Goal: Information Seeking & Learning: Learn about a topic

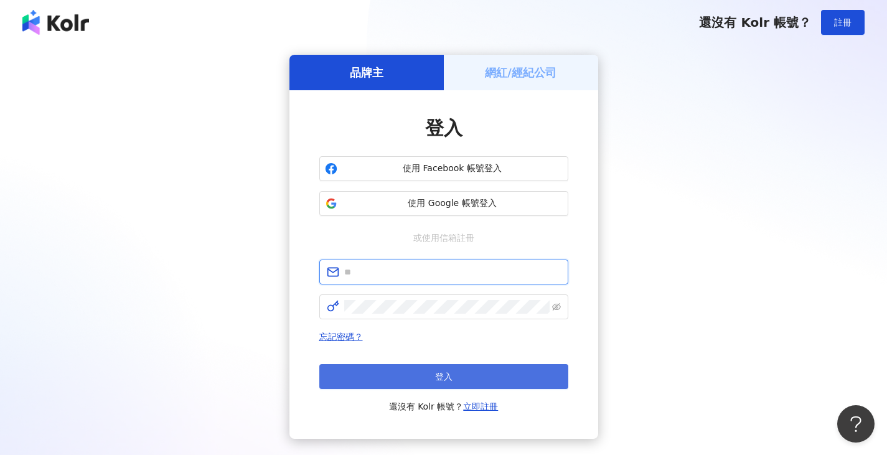
type input "**********"
click at [458, 376] on button "登入" at bounding box center [443, 376] width 249 height 25
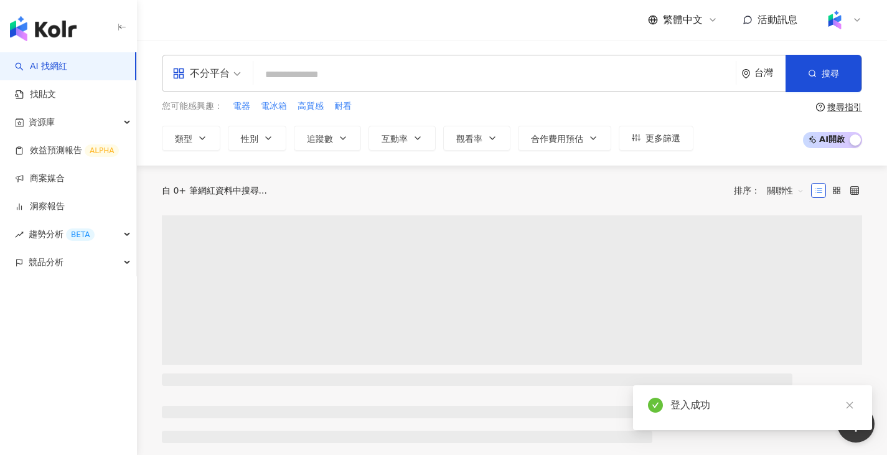
click at [218, 76] on div "不分平台" at bounding box center [200, 74] width 57 height 20
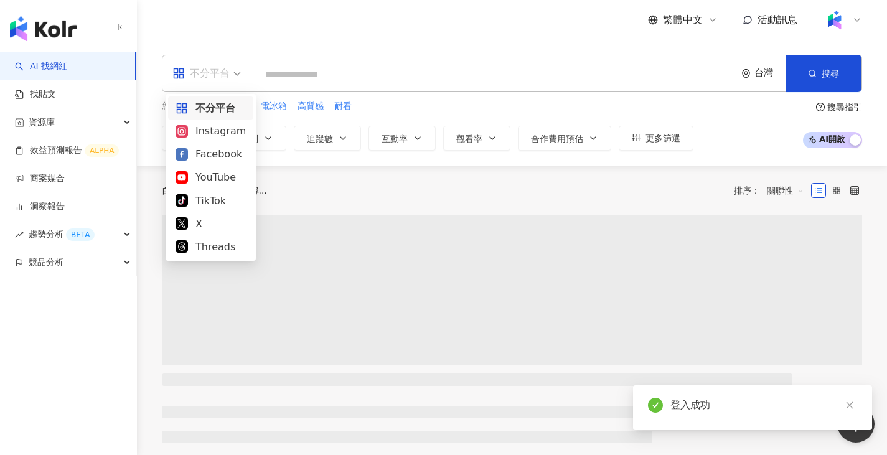
click at [231, 133] on div "Instagram" at bounding box center [211, 131] width 70 height 16
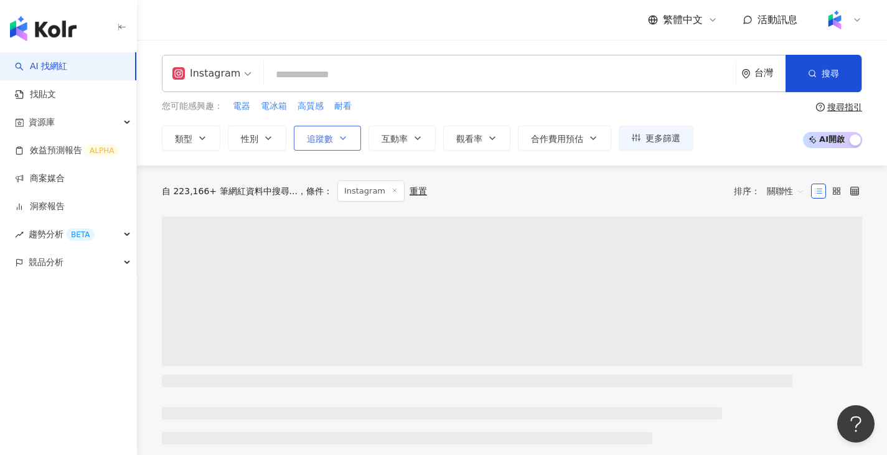
click at [328, 135] on span "追蹤數" at bounding box center [320, 139] width 26 height 10
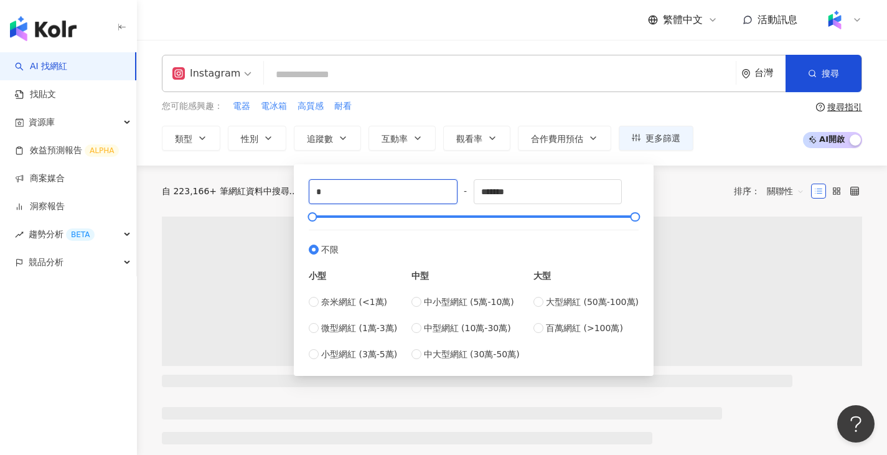
drag, startPoint x: 372, startPoint y: 189, endPoint x: 243, endPoint y: 192, distance: 129.6
type input "*"
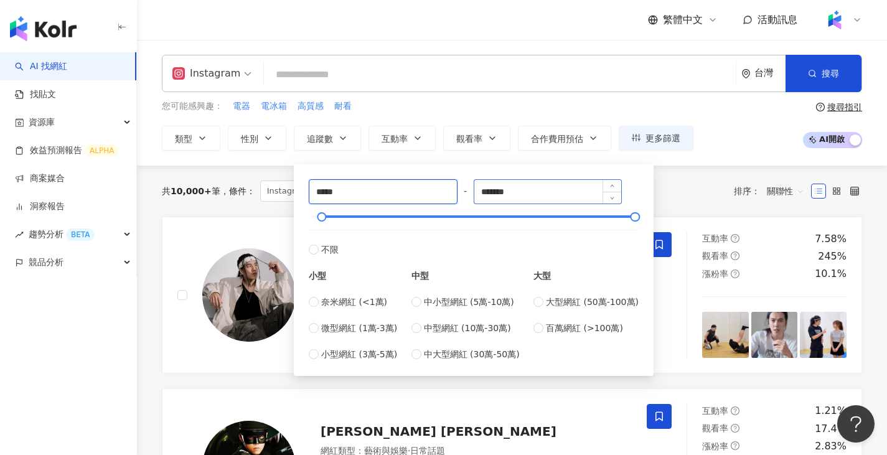
type input "*****"
drag, startPoint x: 559, startPoint y: 182, endPoint x: 388, endPoint y: 184, distance: 171.3
click at [387, 184] on div "***** - ******* 不限 小型 奈米網紅 (<1萬) 微型網紅 (1萬-3萬) 小型網紅 (3萬-5萬) 中型 中小型網紅 (5萬-10萬) 中型…" at bounding box center [474, 270] width 330 height 182
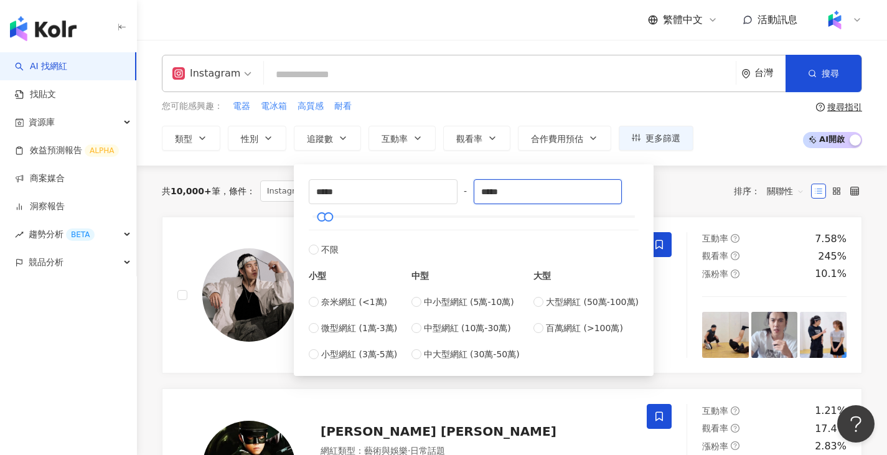
type input "*****"
click at [250, 170] on div "共 10,000+ 筆 條件 ： Instagram 重置 排序： 關聯性" at bounding box center [512, 191] width 701 height 51
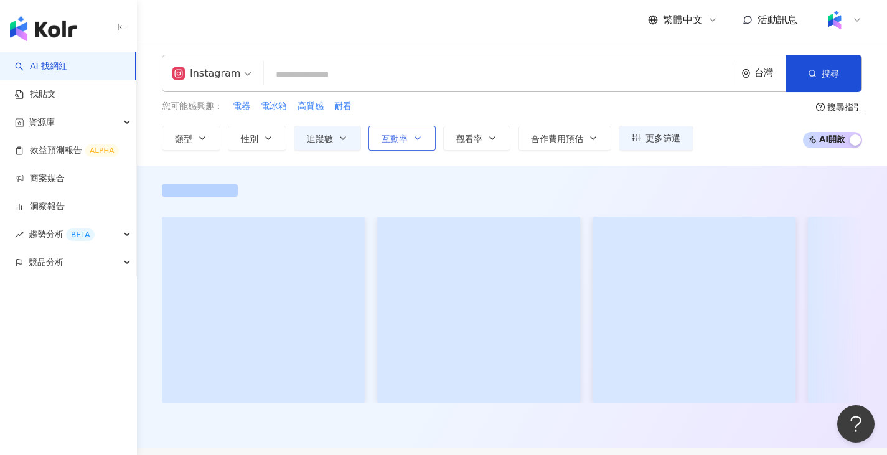
click at [393, 141] on span "互動率" at bounding box center [395, 139] width 26 height 10
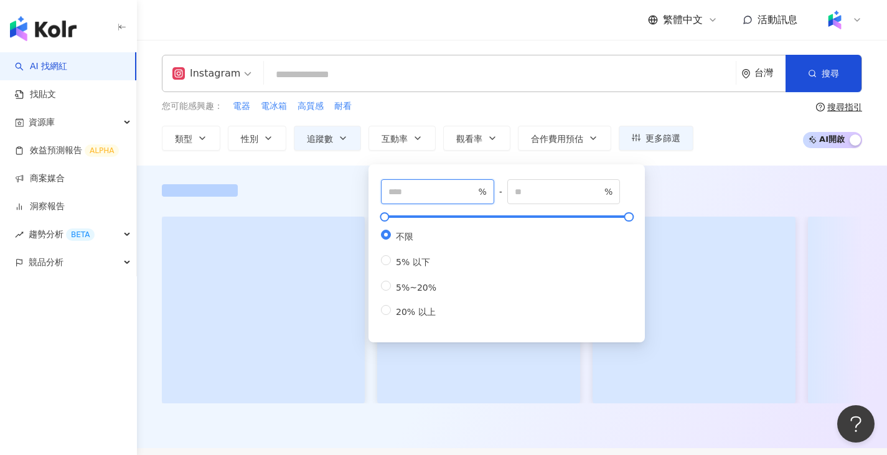
click at [412, 192] on input "number" at bounding box center [432, 192] width 87 height 14
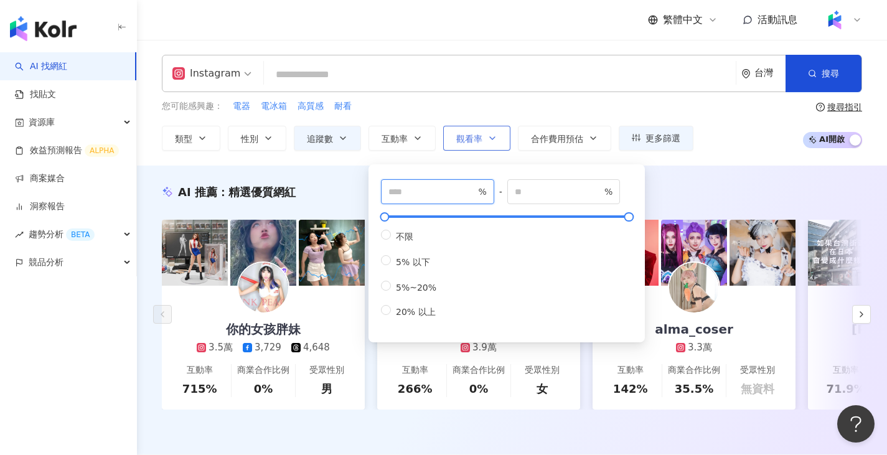
type input "*"
click at [487, 132] on button "觀看率" at bounding box center [476, 138] width 67 height 25
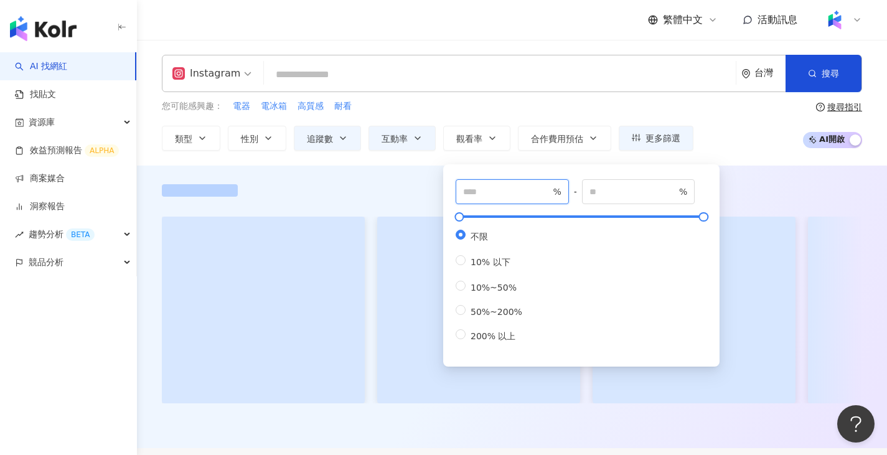
click at [503, 192] on input "number" at bounding box center [506, 192] width 87 height 14
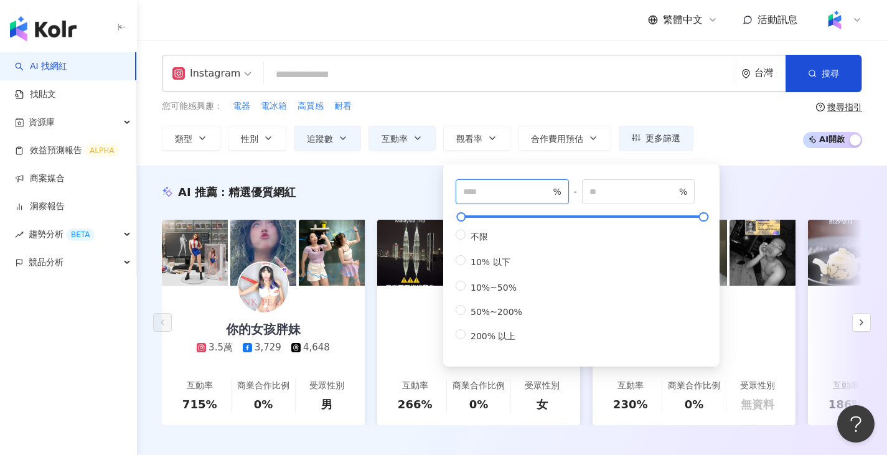
type input "**"
click at [402, 176] on div "AI 推薦 ： 精選優質網紅 你的女孩胖妹 3.5萬 3,729 4,648 互動率 715% 商業合作比例 0% 受眾性別 男 方妍兒 3.9萬 互動率 2…" at bounding box center [512, 318] width 750 height 305
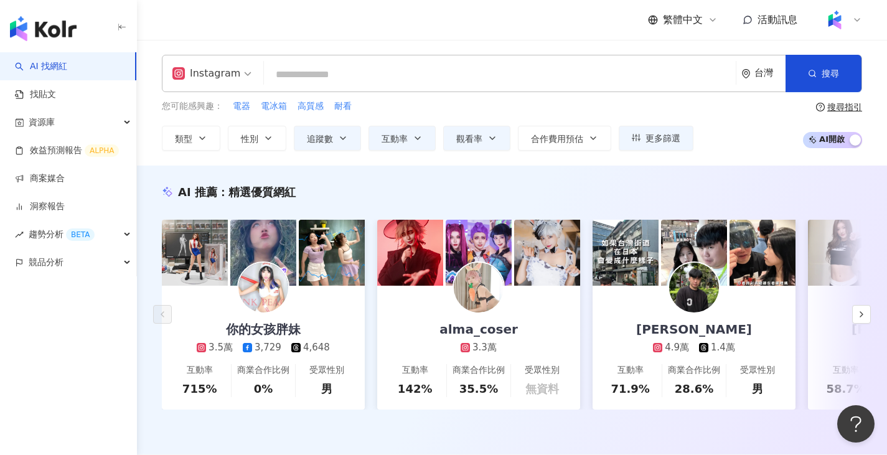
click at [437, 76] on input "search" at bounding box center [500, 75] width 462 height 24
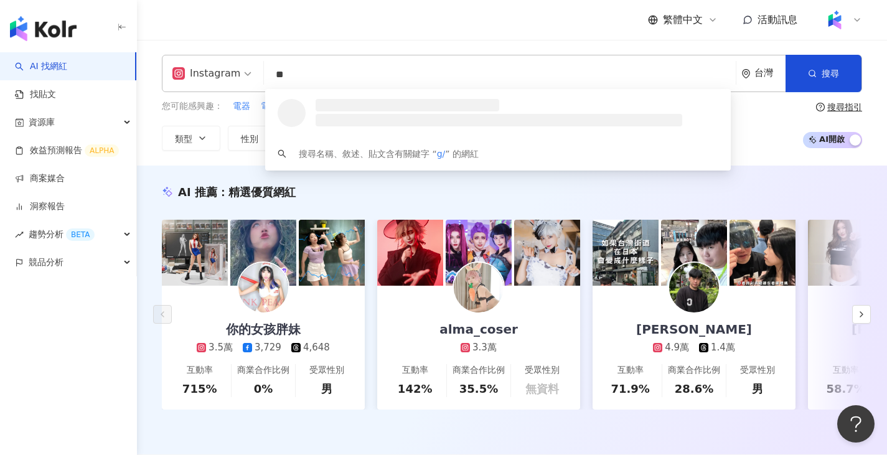
type input "*"
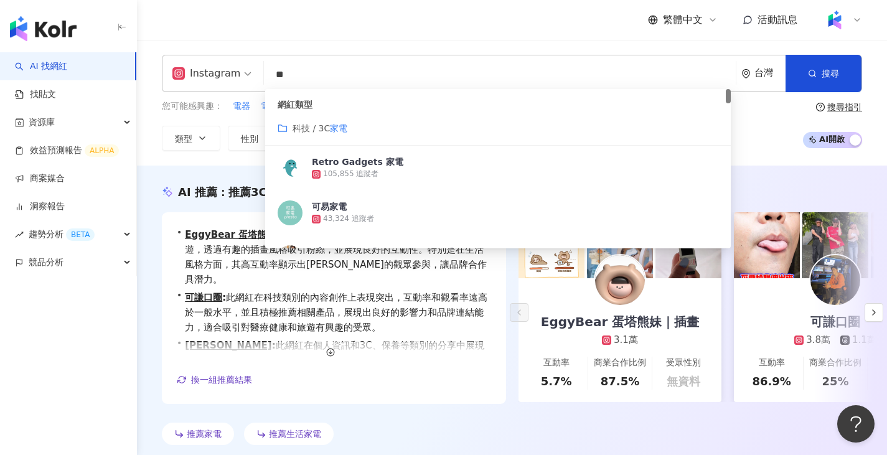
drag, startPoint x: 368, startPoint y: 80, endPoint x: 219, endPoint y: 79, distance: 149.5
click at [219, 79] on div "Instagram ** 台灣 搜尋 customizedTag 3a660463-30d1-473e-8880-c5e181d90df1 網紅類型 科技 /…" at bounding box center [512, 73] width 701 height 37
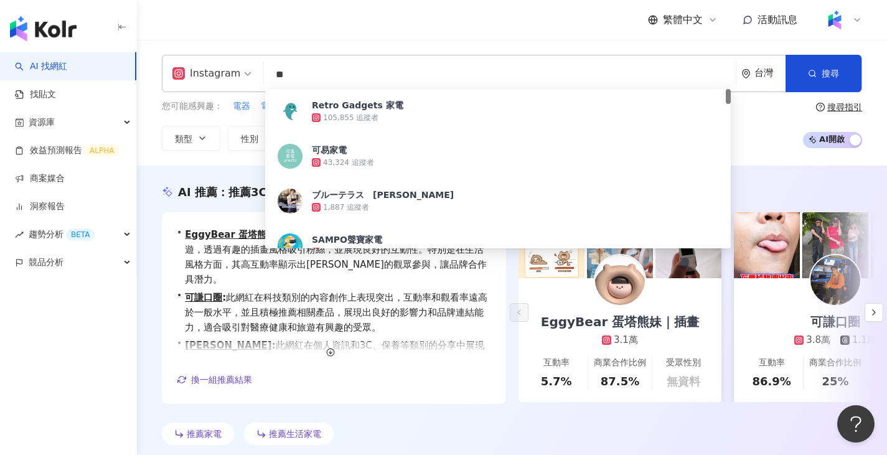
type input "*"
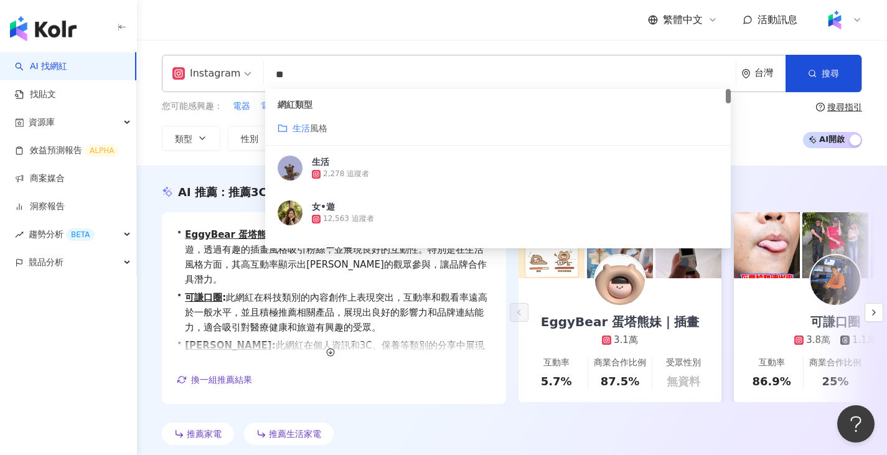
type input "*"
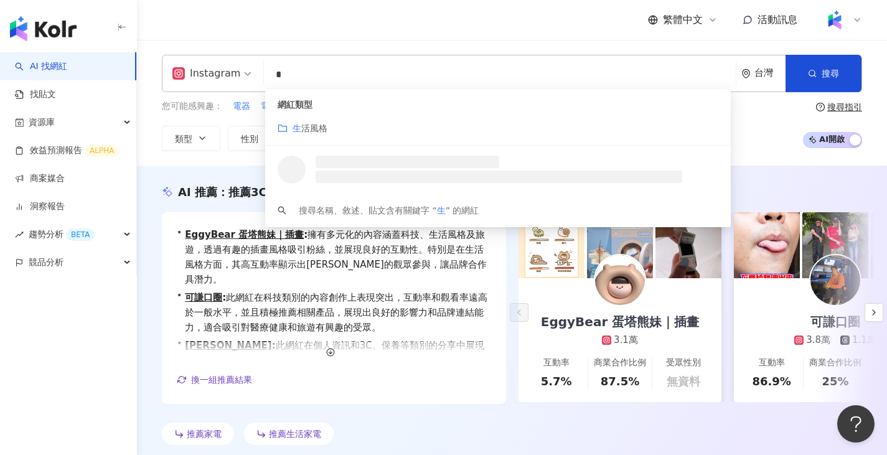
click at [285, 128] on icon "folder" at bounding box center [283, 128] width 10 height 10
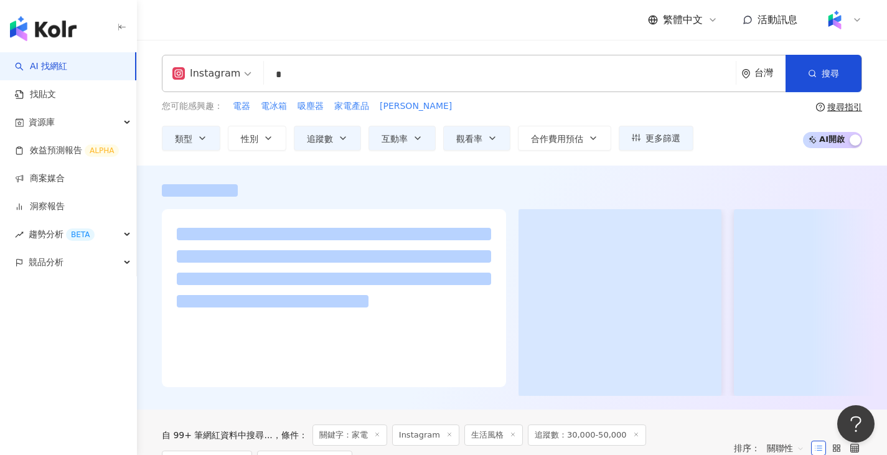
drag, startPoint x: 324, startPoint y: 69, endPoint x: 250, endPoint y: 57, distance: 75.8
click at [250, 57] on div "Instagram 生 * 台灣 搜尋 customizedTag loading 網紅類型 生 活風格 搜尋名稱、敘述、貼文含有關鍵字 “ 生 ” 的網紅" at bounding box center [512, 73] width 701 height 37
type input "**"
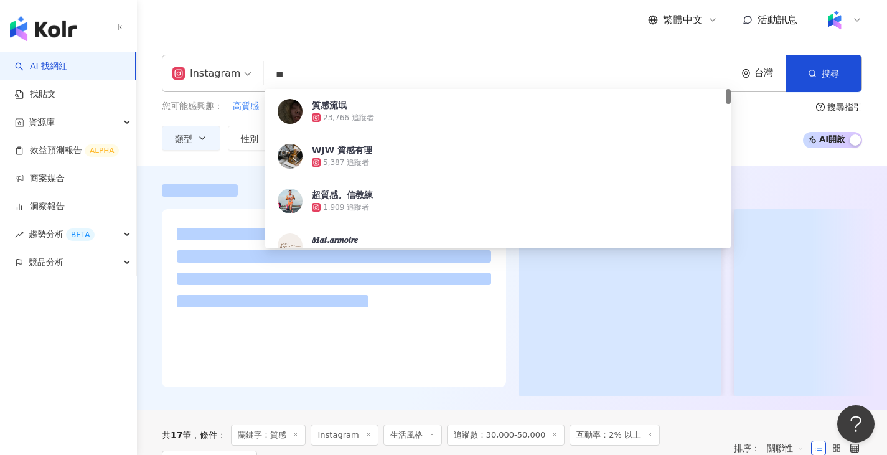
click at [228, 159] on div "Instagram ** 台灣 搜尋 87ac5460-8c1f-463e-8cca-09bd87a1c003 質感流氓 23,766 追蹤者 WJW 質感有…" at bounding box center [512, 103] width 750 height 126
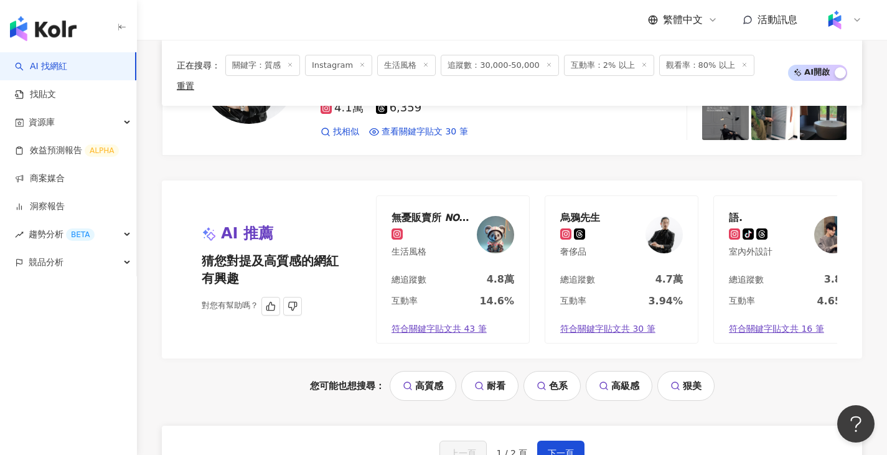
scroll to position [2553, 0]
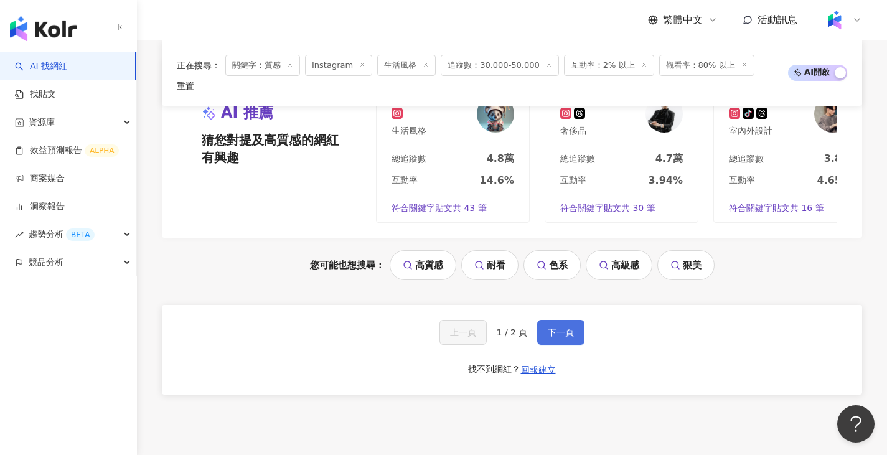
click at [560, 336] on span "下一頁" at bounding box center [561, 333] width 26 height 10
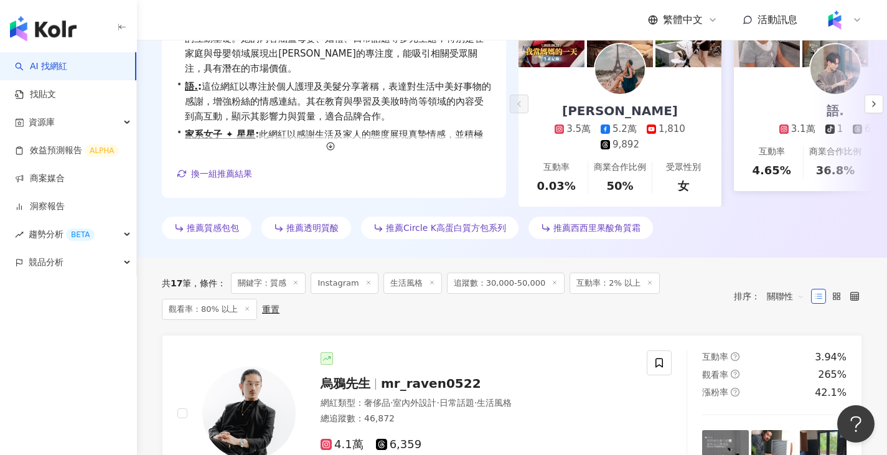
scroll to position [0, 0]
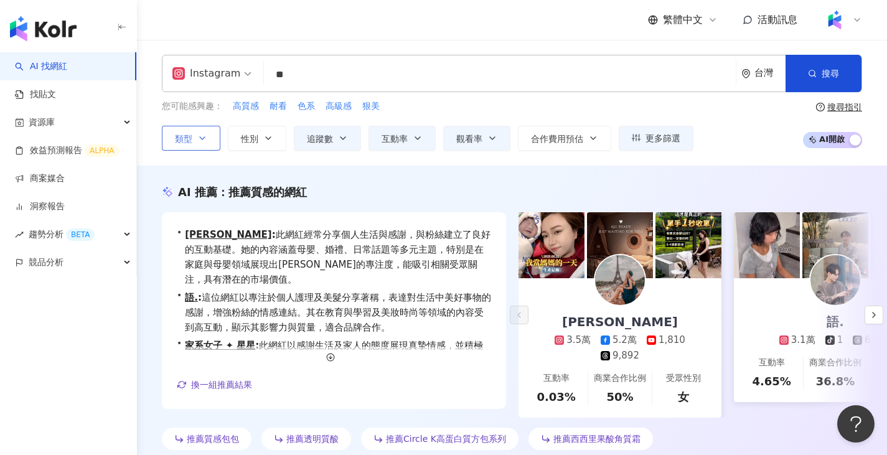
click at [202, 136] on icon "button" at bounding box center [202, 138] width 10 height 10
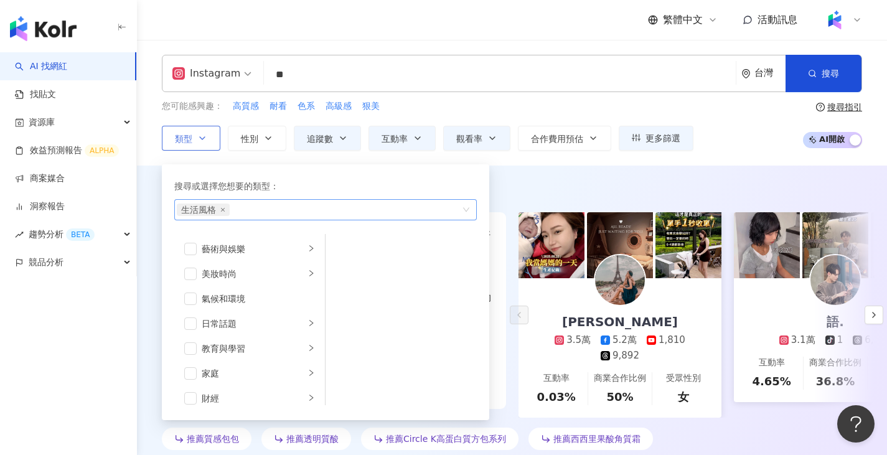
click at [225, 210] on span "生活風格" at bounding box center [203, 210] width 53 height 12
click at [222, 209] on icon "close" at bounding box center [222, 209] width 5 height 5
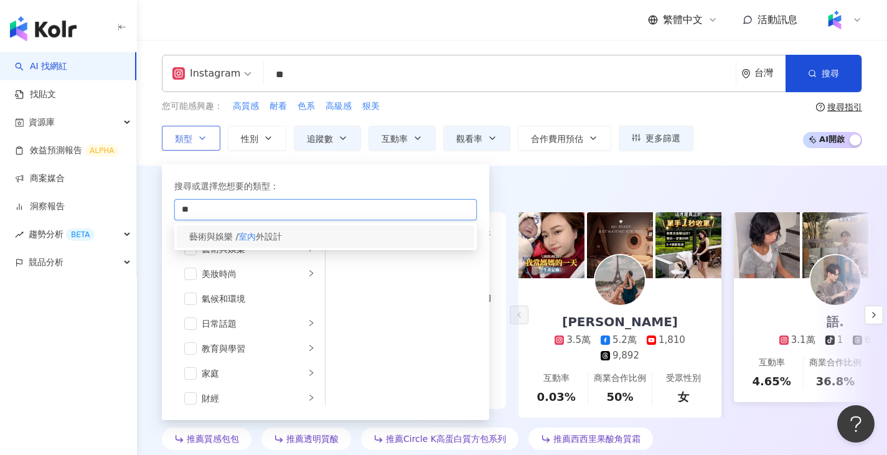
type input "**"
click at [254, 236] on mark "室內" at bounding box center [247, 237] width 17 height 10
click at [262, 239] on span "外設計" at bounding box center [269, 237] width 26 height 10
click at [498, 162] on div "Instagram ** 台灣 搜尋 87ac5460-8c1f-463e-8cca-09bd87a1c003 質感流氓 23,766 追蹤者 WJW 質感有…" at bounding box center [512, 103] width 750 height 126
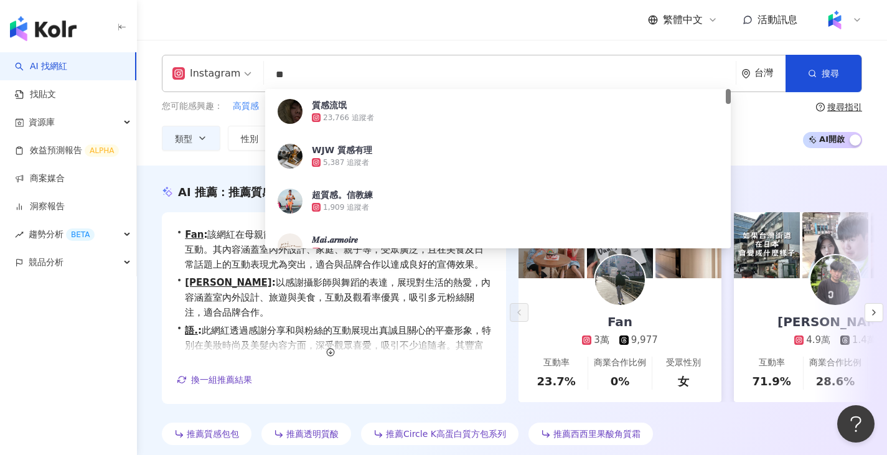
drag, startPoint x: 356, startPoint y: 77, endPoint x: 223, endPoint y: 77, distance: 132.6
click at [223, 77] on div "Instagram ** 台灣 搜尋 87ac5460-8c1f-463e-8cca-09bd87a1c003 質感流氓 23,766 追蹤者 WJW 質感有…" at bounding box center [512, 73] width 701 height 37
click at [196, 143] on button "類型" at bounding box center [191, 138] width 59 height 25
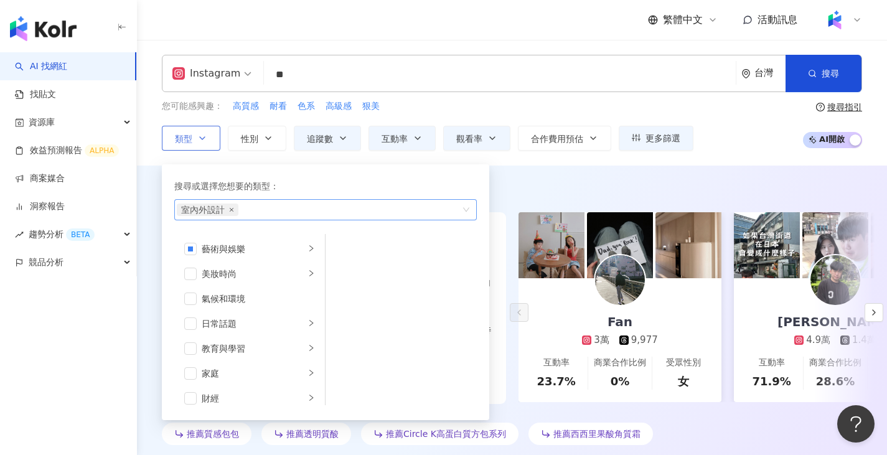
click at [233, 211] on icon "close" at bounding box center [231, 209] width 5 height 5
click at [351, 64] on input "**" at bounding box center [500, 75] width 462 height 24
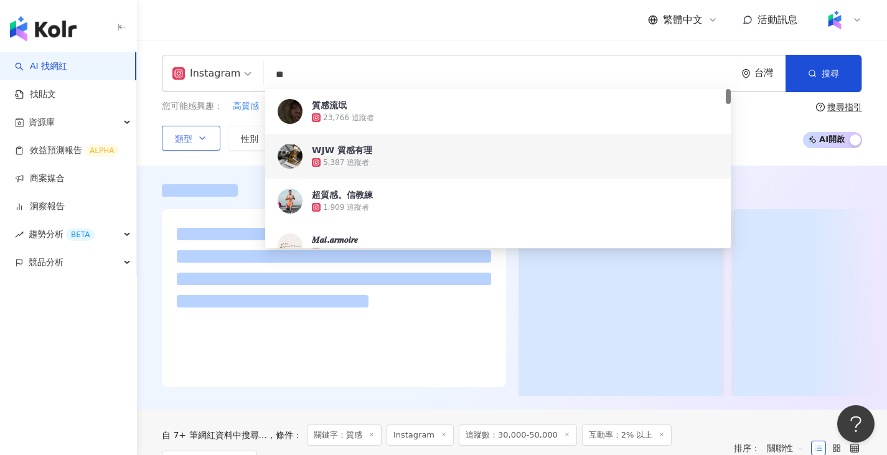
click at [225, 169] on div at bounding box center [512, 288] width 750 height 244
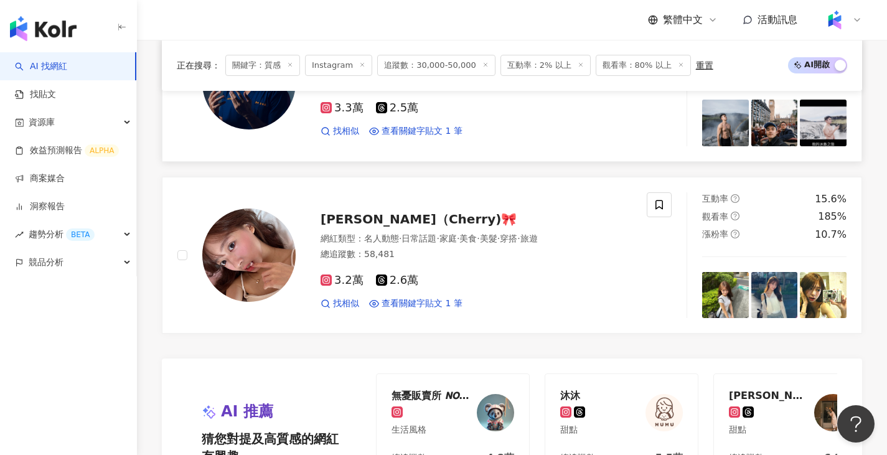
scroll to position [2553, 0]
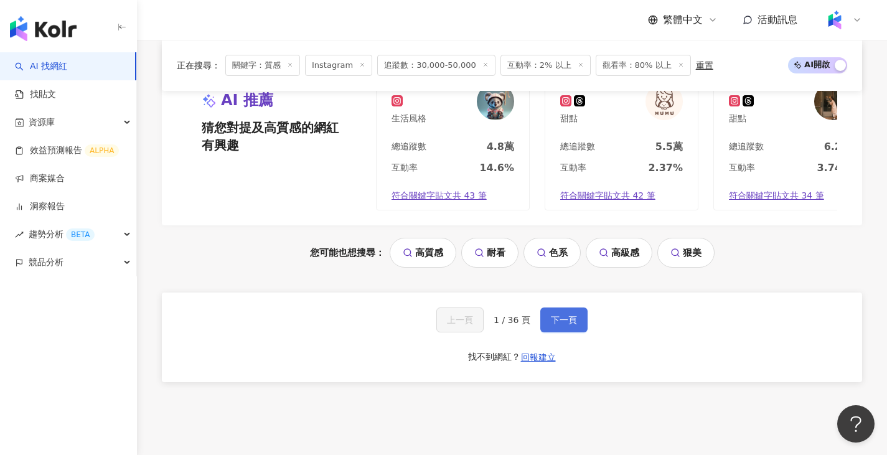
click at [571, 321] on button "下一頁" at bounding box center [564, 320] width 47 height 25
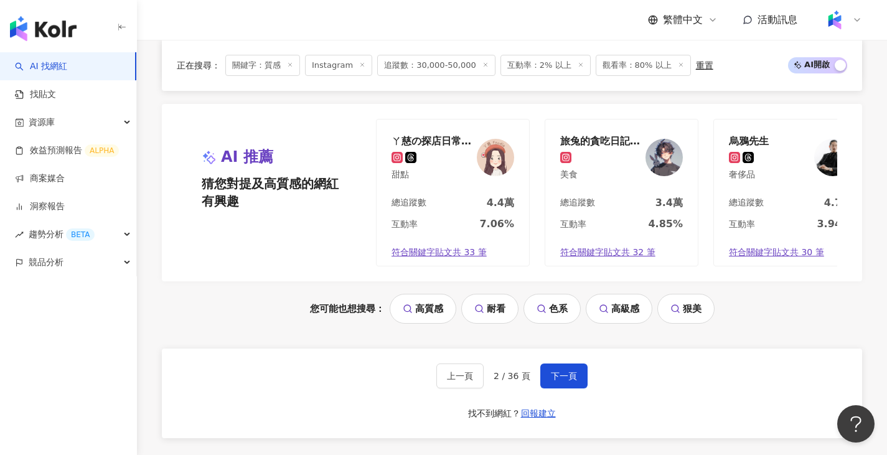
scroll to position [2491, 0]
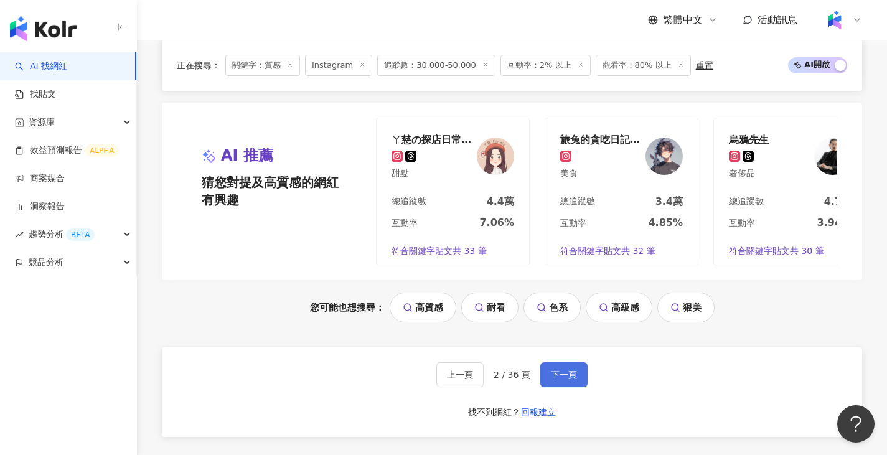
click at [574, 380] on span "下一頁" at bounding box center [564, 375] width 26 height 10
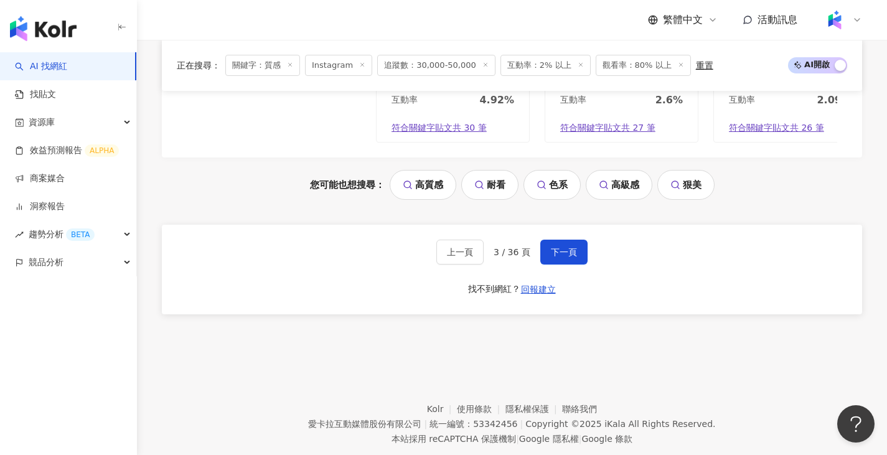
scroll to position [2622, 0]
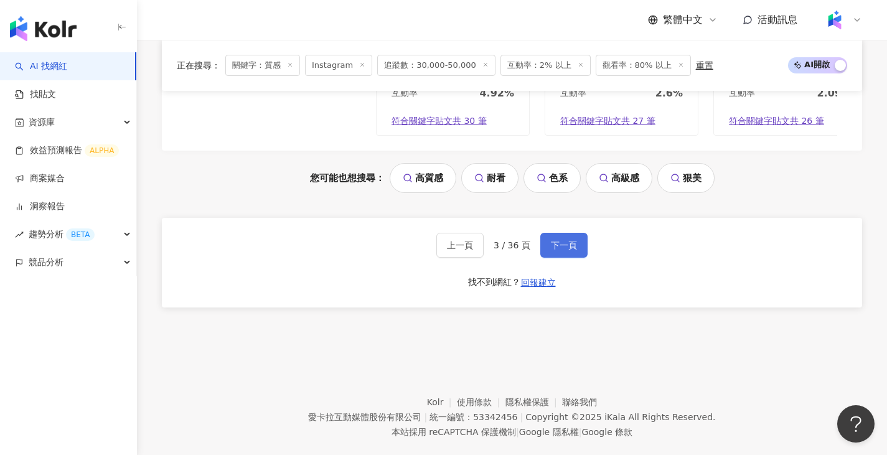
click at [571, 250] on span "下一頁" at bounding box center [564, 245] width 26 height 10
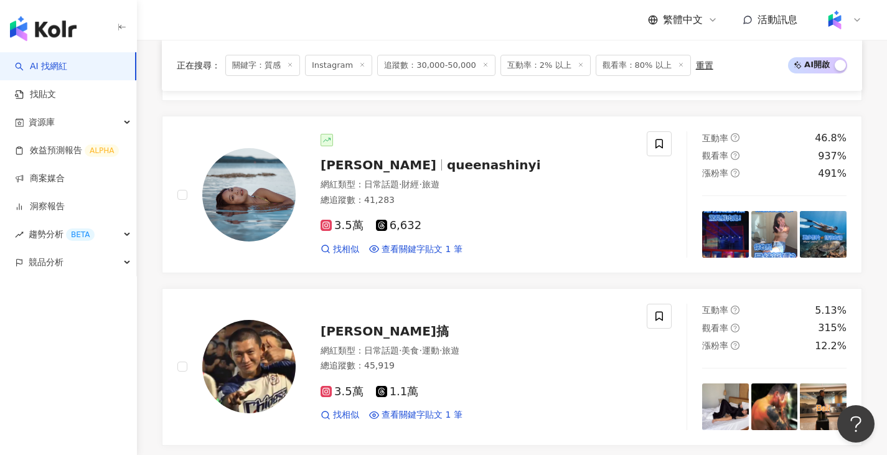
scroll to position [1432, 0]
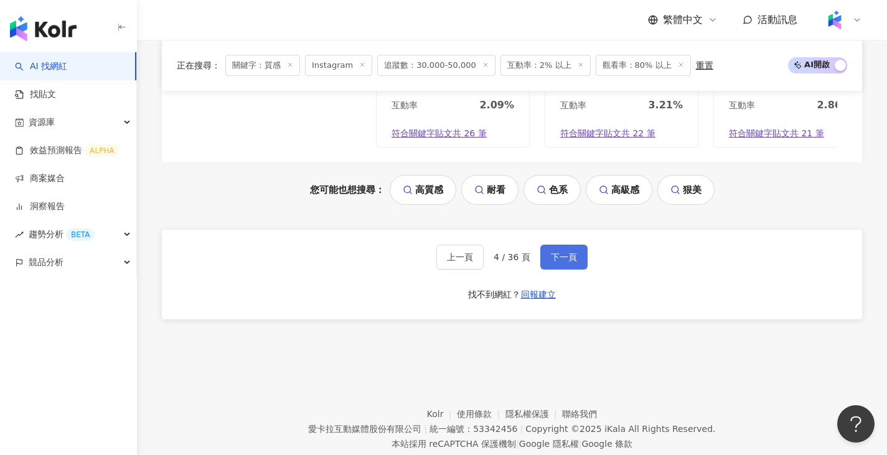
click at [556, 262] on span "下一頁" at bounding box center [564, 257] width 26 height 10
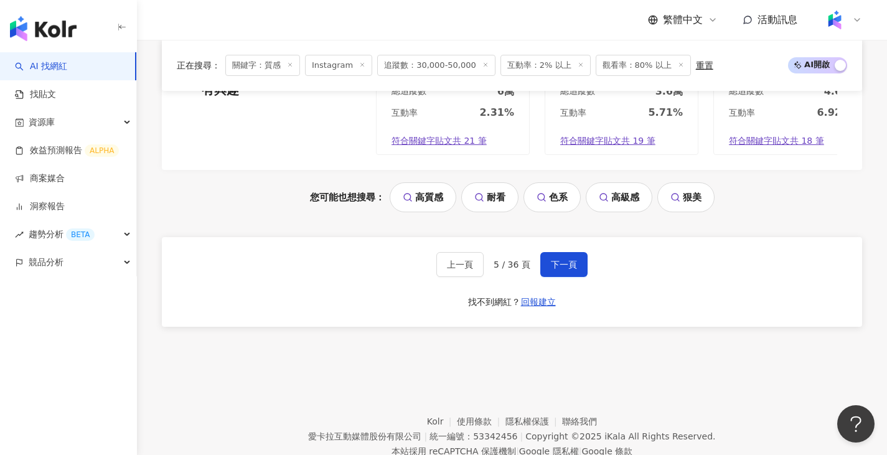
scroll to position [2607, 0]
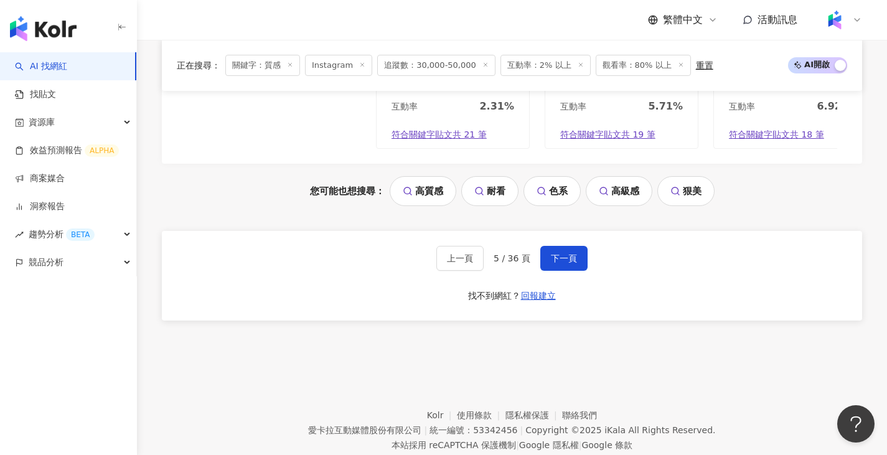
click at [567, 281] on div "上一頁 5 / 36 頁 下一頁 找不到網紅？ 回報建立" at bounding box center [512, 276] width 701 height 90
click at [567, 263] on span "下一頁" at bounding box center [564, 258] width 26 height 10
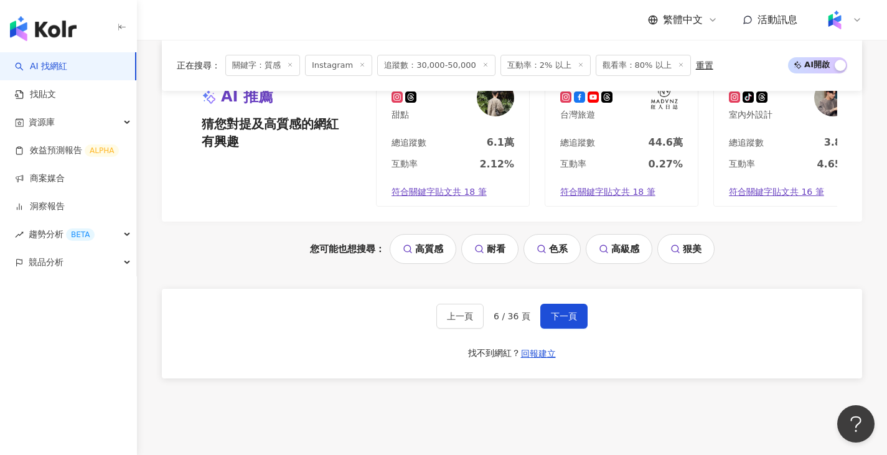
scroll to position [2553, 0]
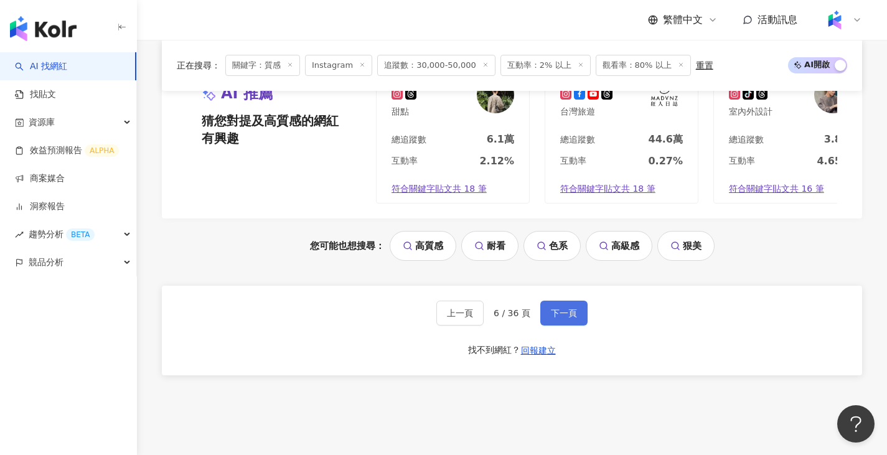
click at [576, 324] on button "下一頁" at bounding box center [564, 313] width 47 height 25
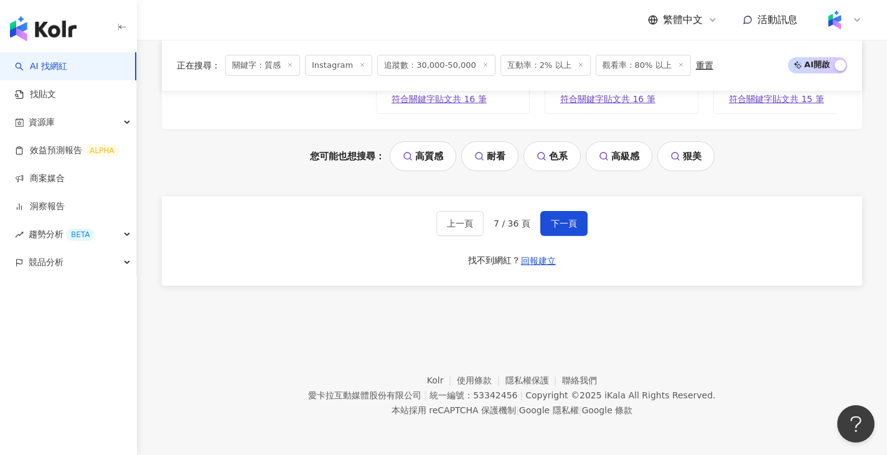
scroll to position [2652, 0]
click at [561, 234] on button "下一頁" at bounding box center [564, 223] width 47 height 25
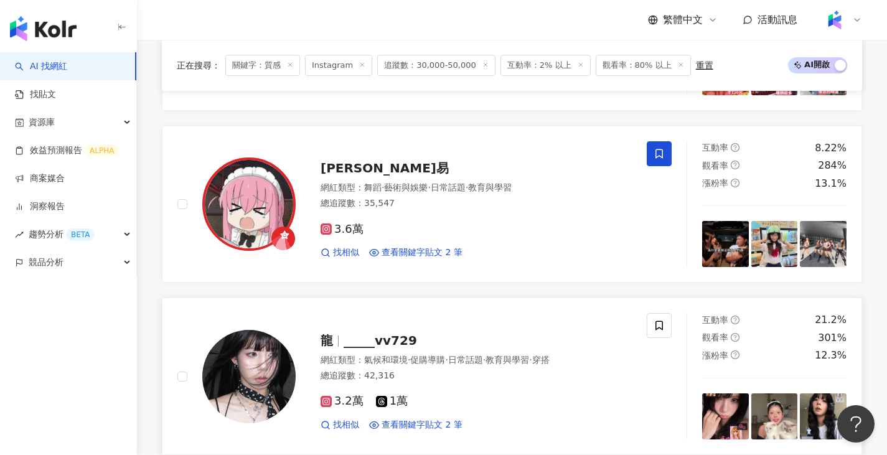
scroll to position [1874, 0]
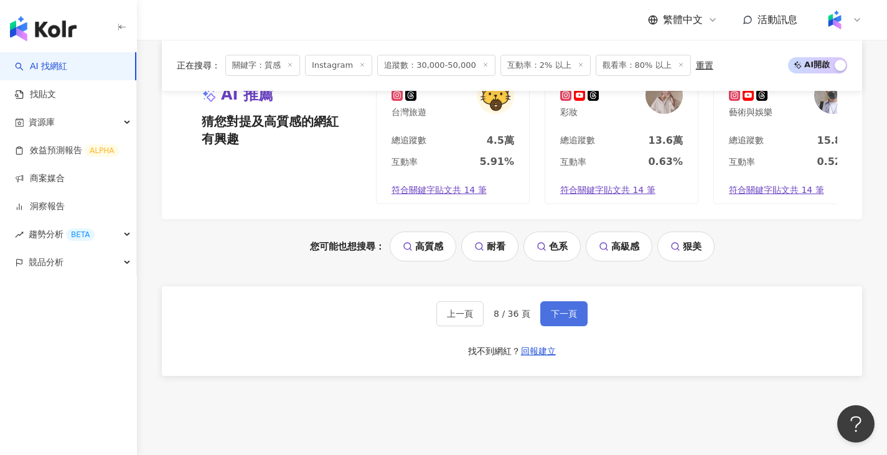
click at [570, 311] on button "下一頁" at bounding box center [564, 313] width 47 height 25
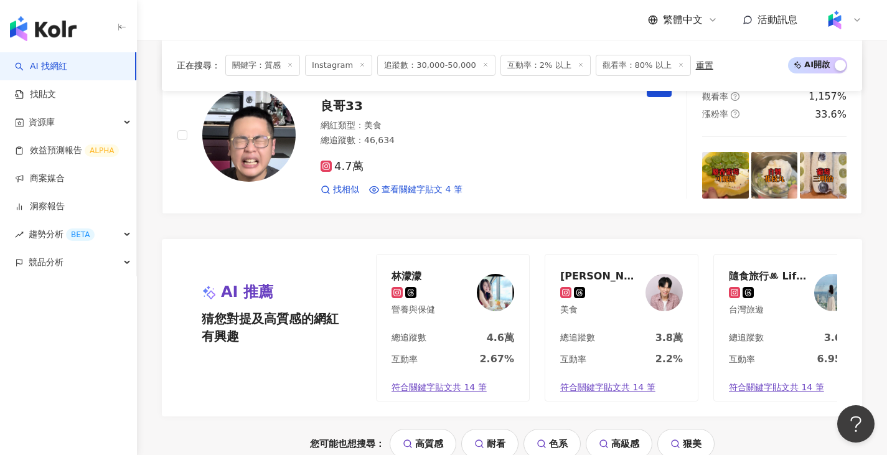
scroll to position [2491, 0]
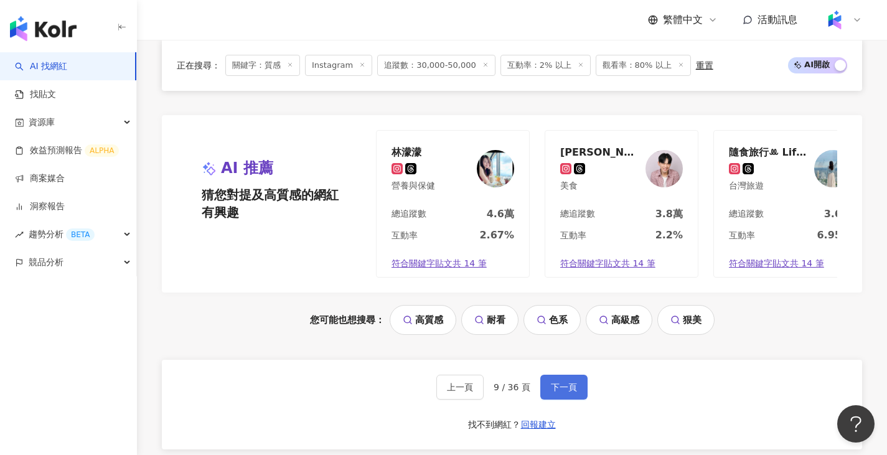
click at [553, 392] on span "下一頁" at bounding box center [564, 387] width 26 height 10
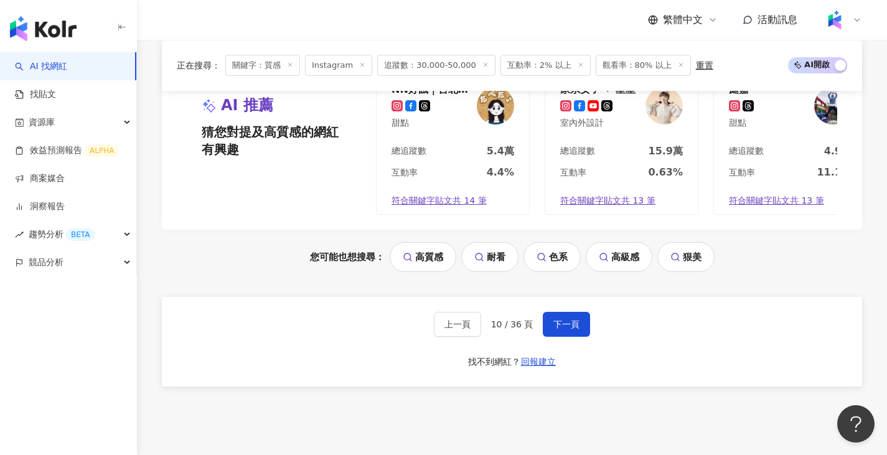
scroll to position [2553, 0]
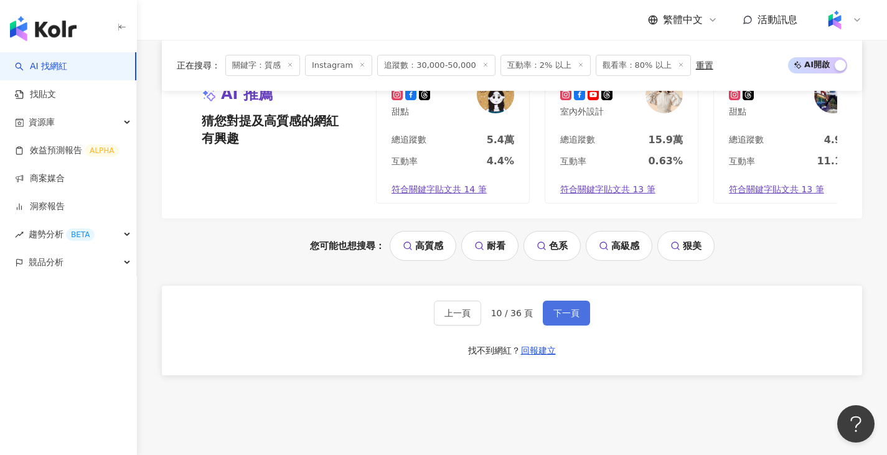
click at [574, 318] on span "下一頁" at bounding box center [567, 313] width 26 height 10
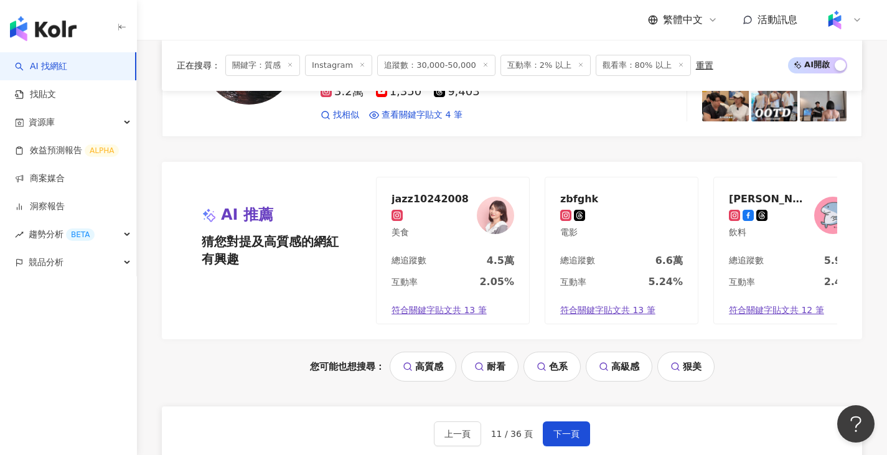
scroll to position [2625, 0]
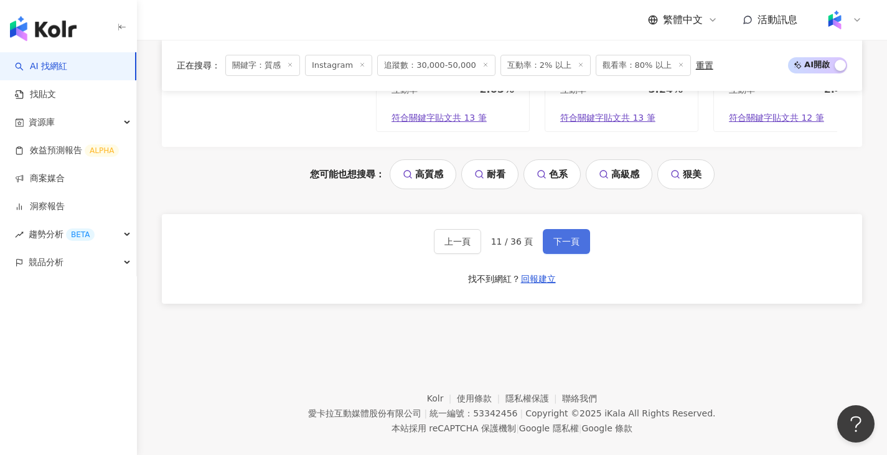
click at [578, 246] on button "下一頁" at bounding box center [566, 241] width 47 height 25
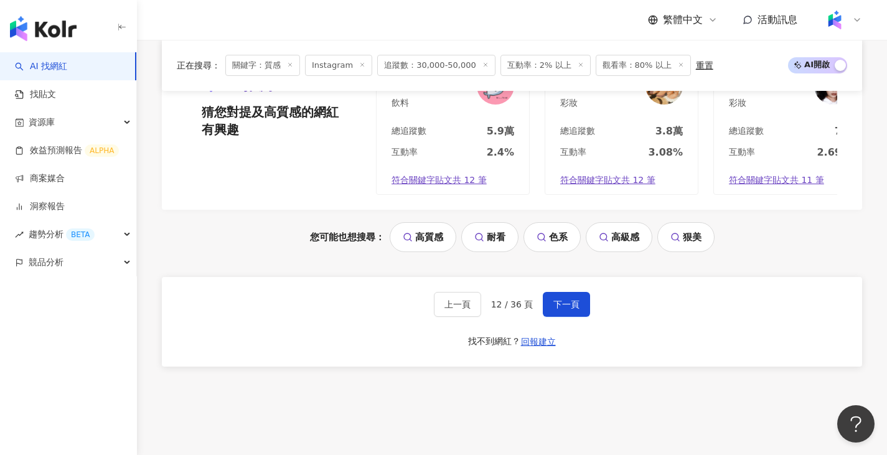
scroll to position [2563, 0]
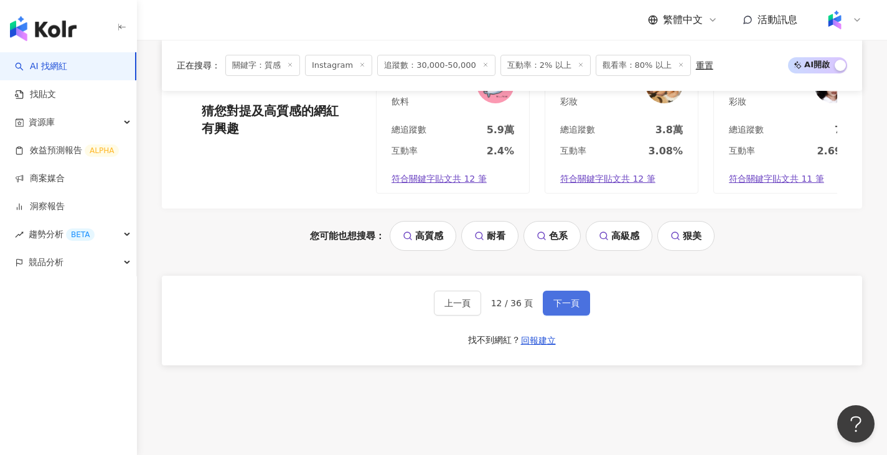
click at [558, 305] on button "下一頁" at bounding box center [566, 303] width 47 height 25
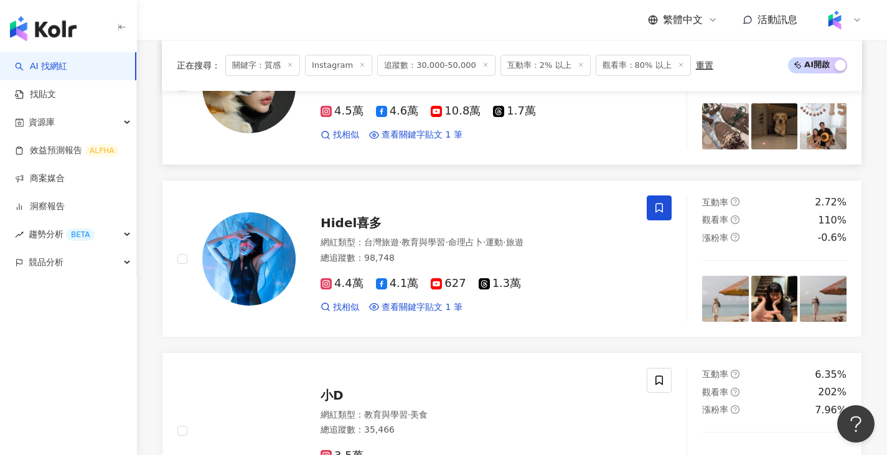
scroll to position [2074, 0]
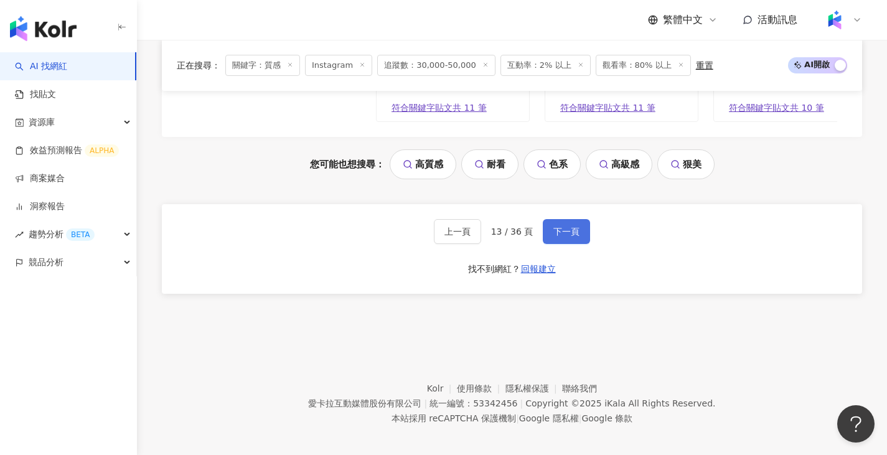
click at [551, 244] on button "下一頁" at bounding box center [566, 231] width 47 height 25
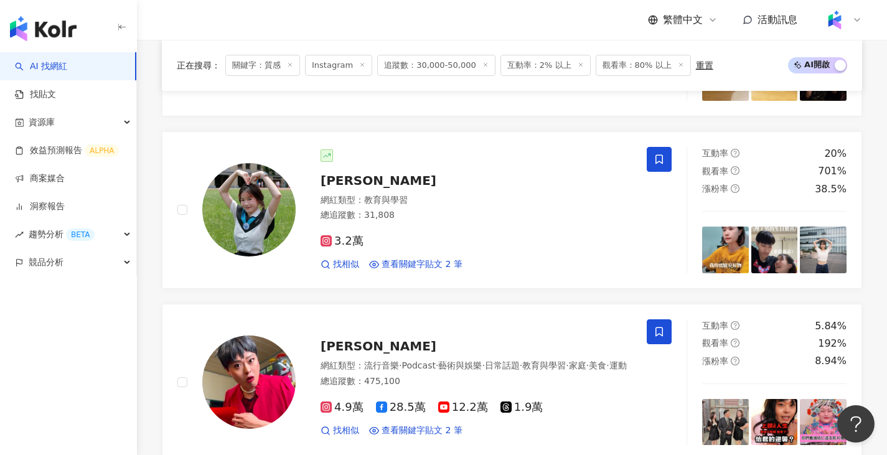
scroll to position [1308, 0]
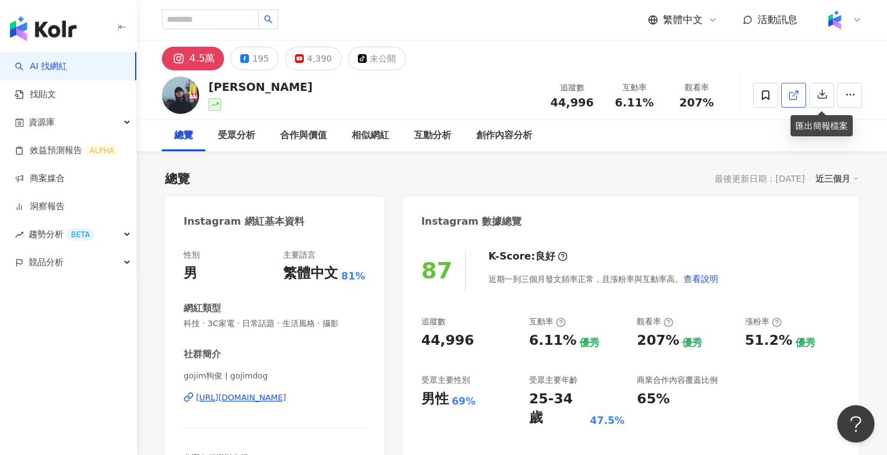
click at [800, 95] on link at bounding box center [794, 95] width 25 height 25
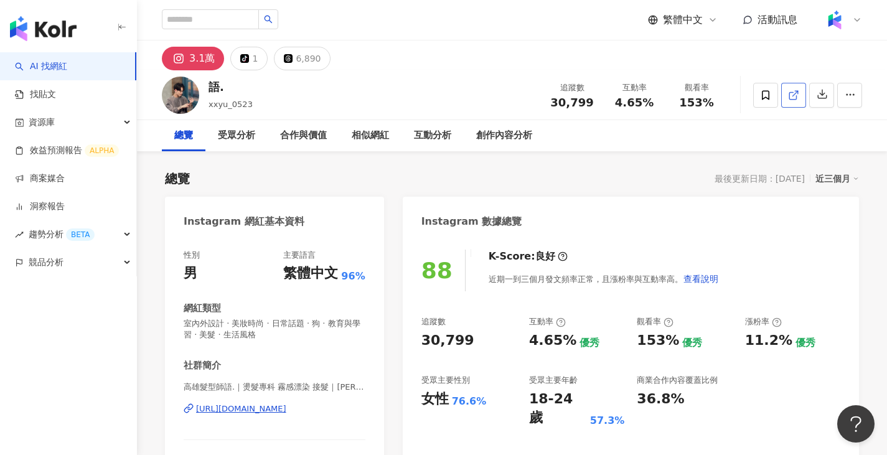
click at [785, 96] on link at bounding box center [794, 95] width 25 height 25
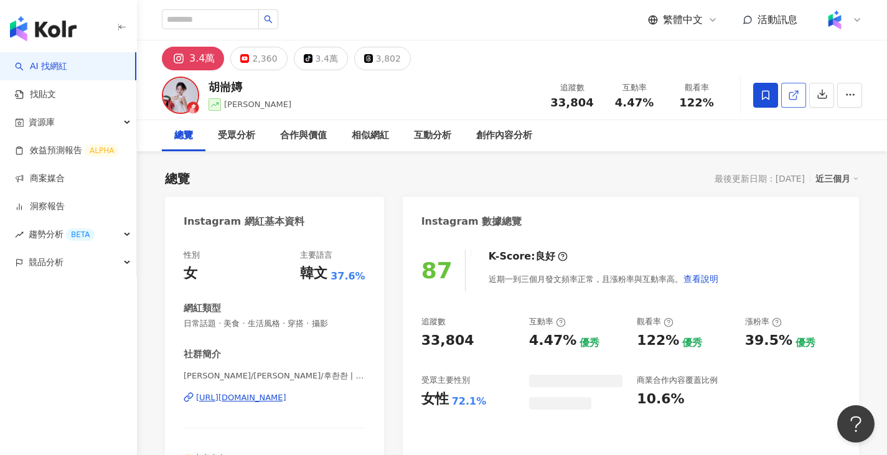
click at [792, 97] on icon at bounding box center [793, 95] width 11 height 11
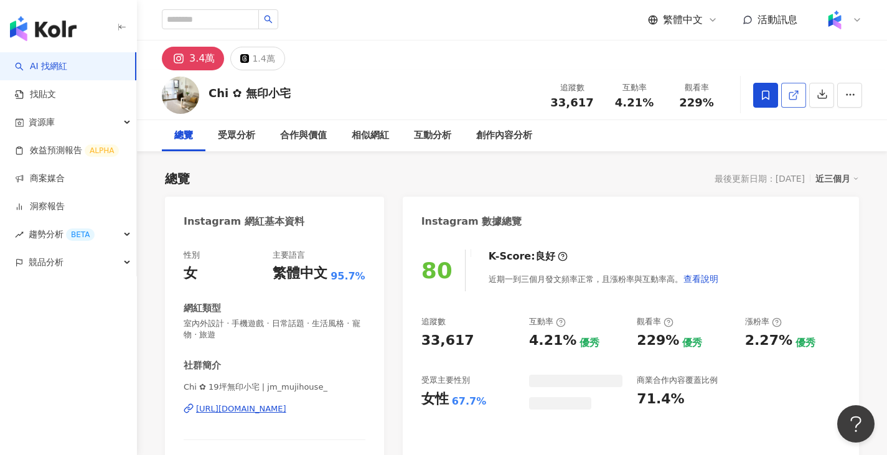
click at [793, 90] on icon at bounding box center [793, 95] width 11 height 11
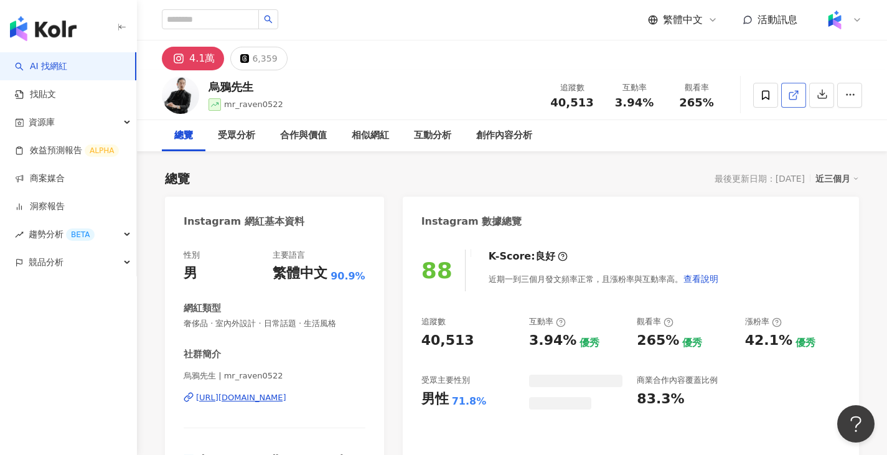
drag, startPoint x: 792, startPoint y: 114, endPoint x: 788, endPoint y: 96, distance: 18.4
click at [788, 96] on link at bounding box center [794, 95] width 25 height 25
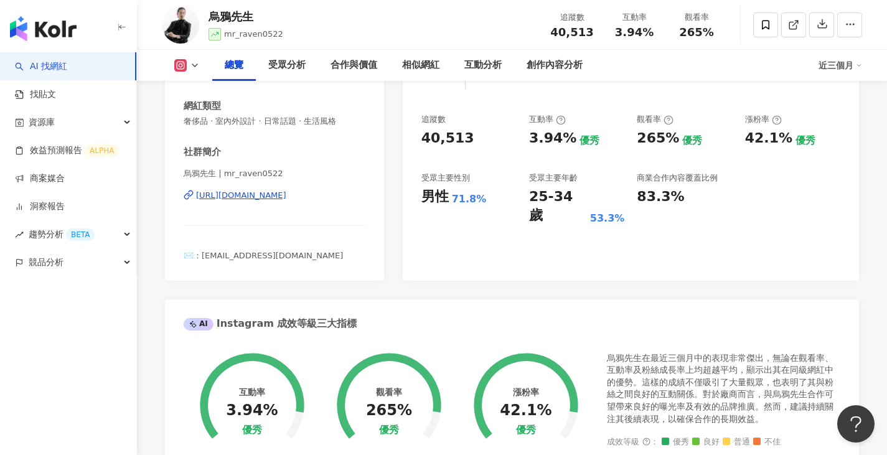
scroll to position [436, 0]
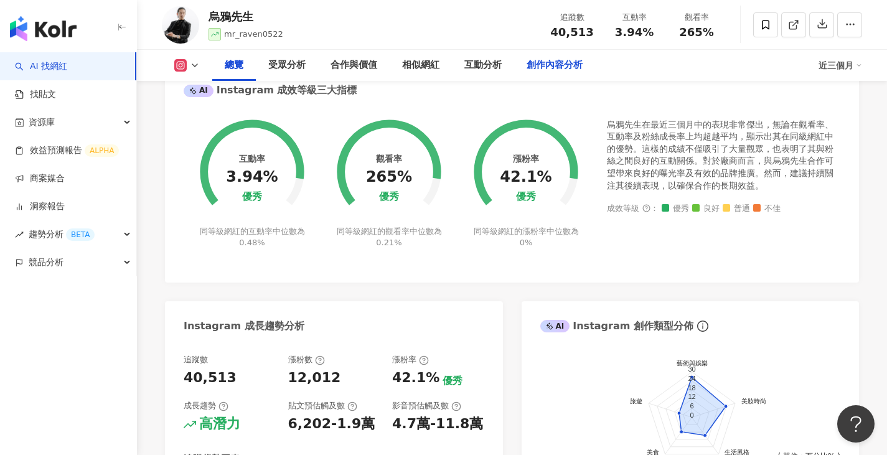
click at [551, 59] on div "創作內容分析" at bounding box center [555, 65] width 56 height 15
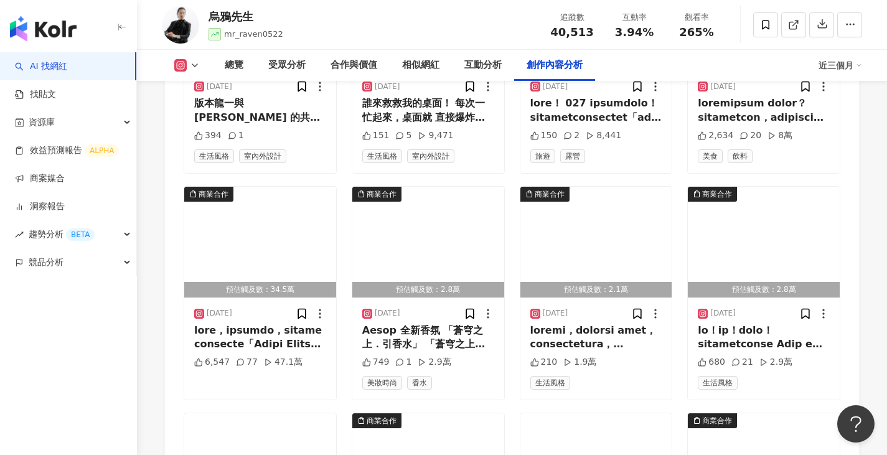
scroll to position [4094, 0]
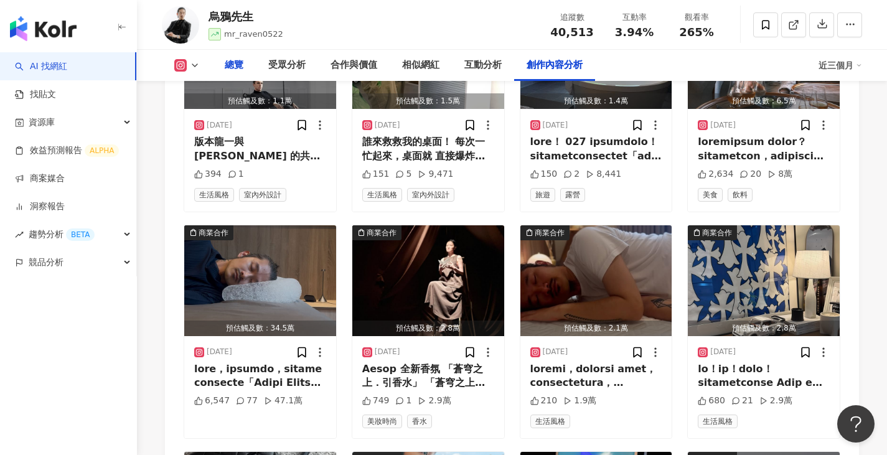
click at [248, 65] on div "總覽" at bounding box center [234, 65] width 44 height 31
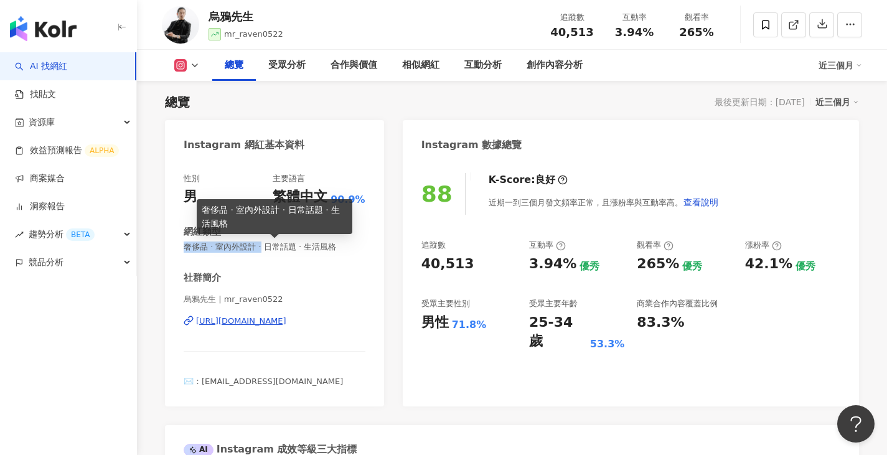
drag, startPoint x: 182, startPoint y: 245, endPoint x: 270, endPoint y: 247, distance: 87.2
click at [270, 247] on div "性別 男 主要語言 繁體中文 90.9% 網紅類型 奢侈品 · 室內外設計 · 日常話題 · 生活風格 社群簡介 烏鴉先生 | mr_raven0522 ht…" at bounding box center [274, 284] width 219 height 246
click at [267, 248] on span "奢侈品 · 室內外設計 · 日常話題 · 生活風格" at bounding box center [275, 247] width 182 height 11
drag, startPoint x: 222, startPoint y: 247, endPoint x: 350, endPoint y: 248, distance: 128.3
click at [350, 248] on span "奢侈品 · 室內外設計 · 日常話題 · 生活風格" at bounding box center [275, 247] width 182 height 11
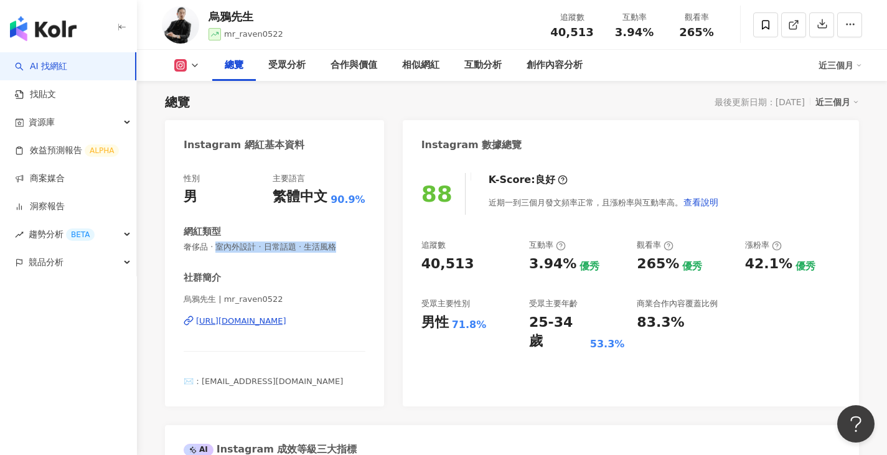
copy span "室內外設計 · 日常話題 · 生活風格"
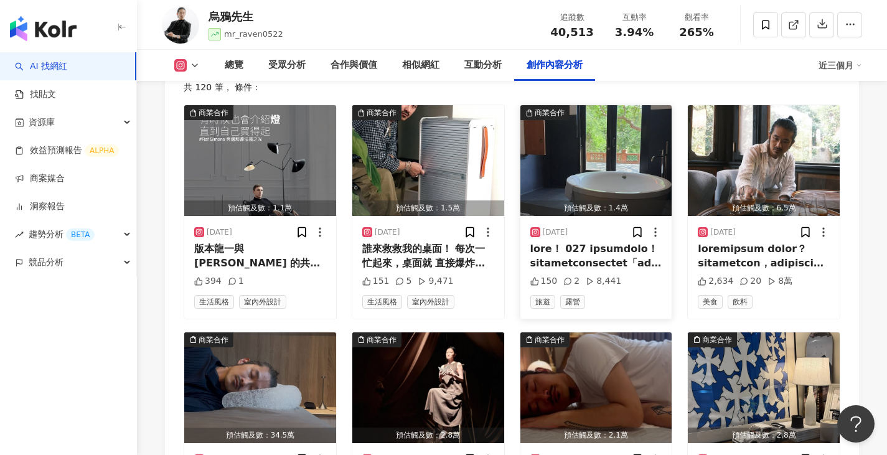
scroll to position [3786, 0]
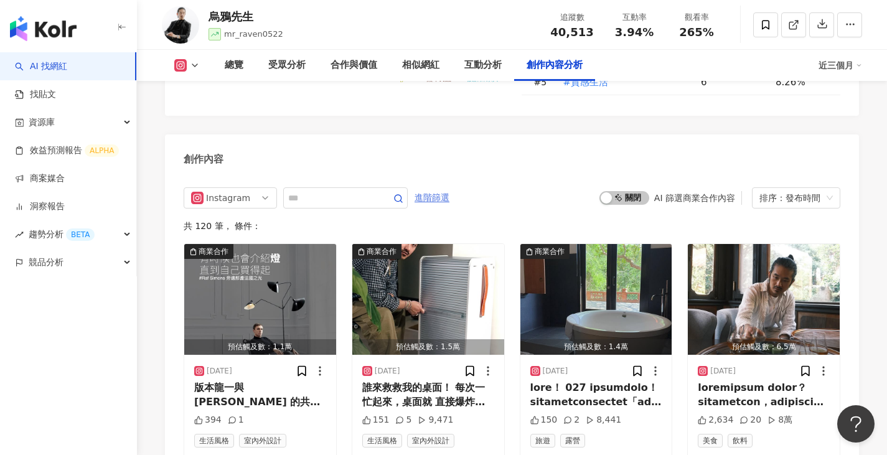
click at [450, 188] on span "進階篩選" at bounding box center [432, 198] width 35 height 20
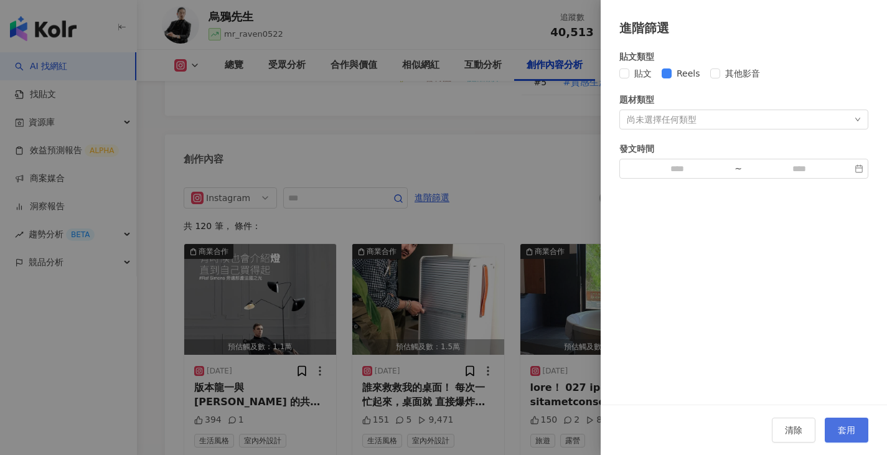
click at [849, 428] on span "套用" at bounding box center [846, 430] width 17 height 10
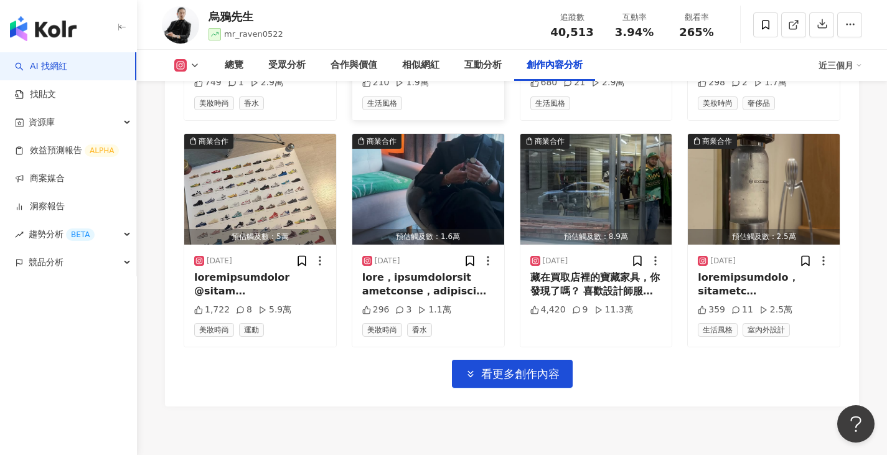
scroll to position [4368, 0]
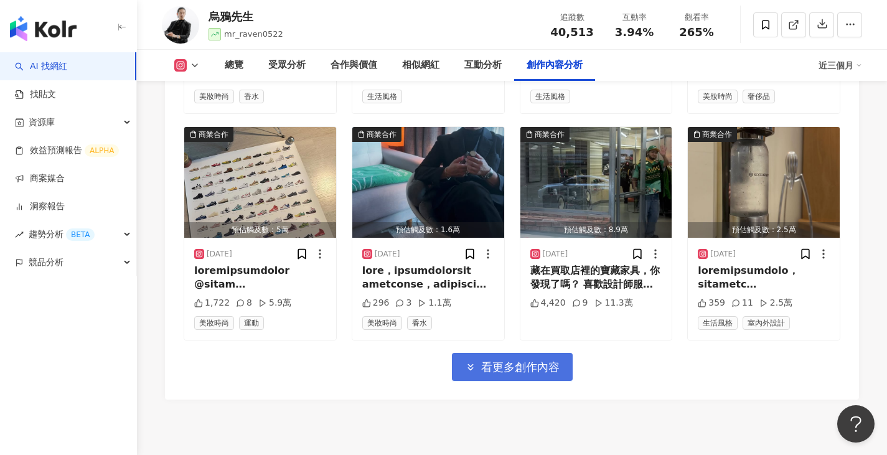
click at [504, 361] on span "看更多創作內容" at bounding box center [520, 368] width 78 height 14
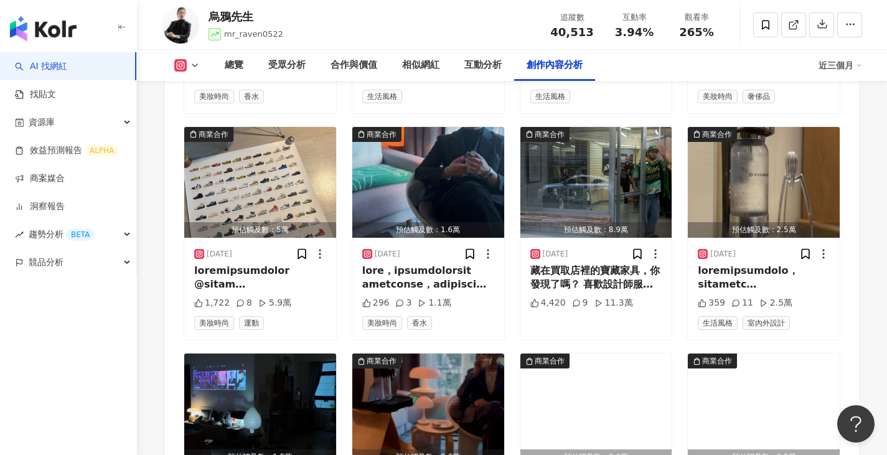
scroll to position [4492, 0]
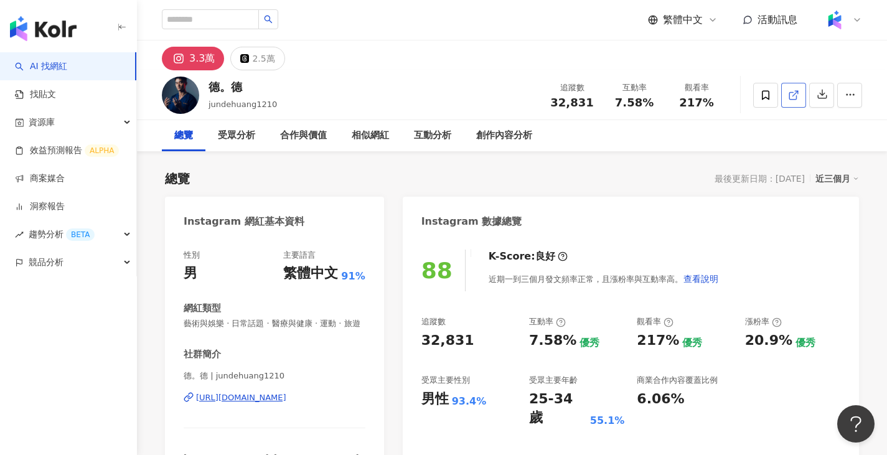
click at [790, 99] on icon at bounding box center [793, 95] width 7 height 7
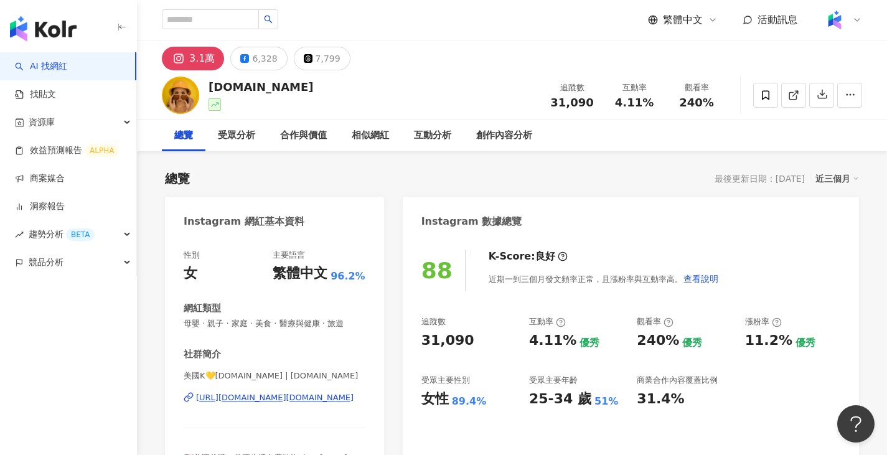
drag, startPoint x: 23, startPoint y: 1, endPoint x: 461, endPoint y: 53, distance: 440.9
click at [461, 53] on div "3.1萬 6,328 7,799" at bounding box center [512, 55] width 750 height 30
click at [796, 91] on polyline at bounding box center [796, 92] width 3 height 3
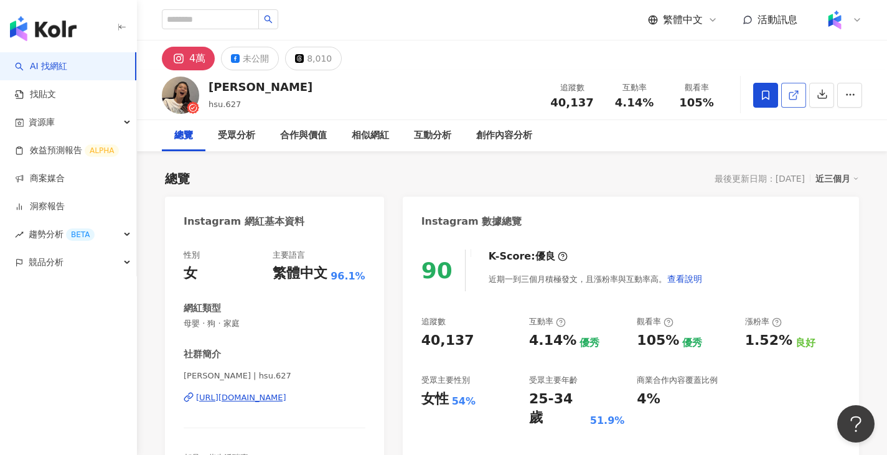
click at [793, 94] on icon at bounding box center [793, 95] width 11 height 11
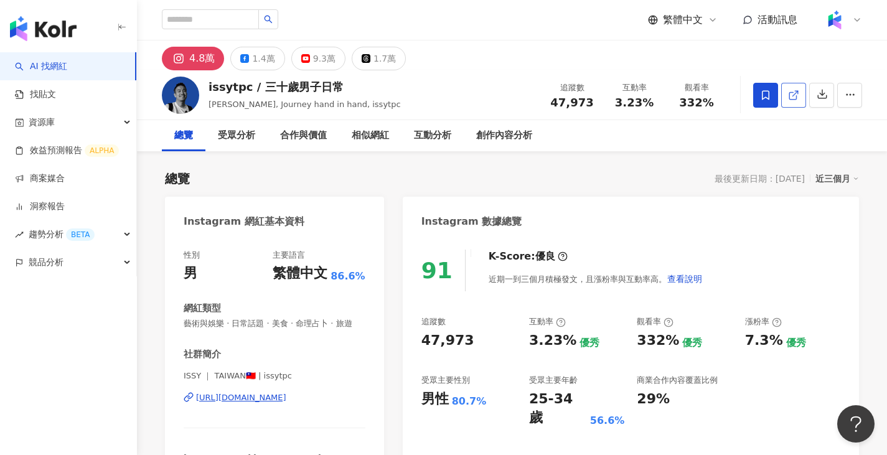
click at [792, 97] on icon at bounding box center [793, 95] width 11 height 11
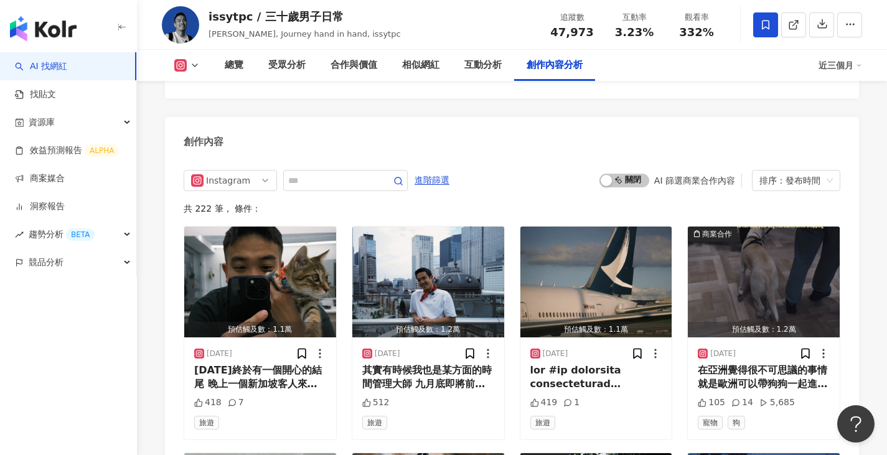
scroll to position [3941, 0]
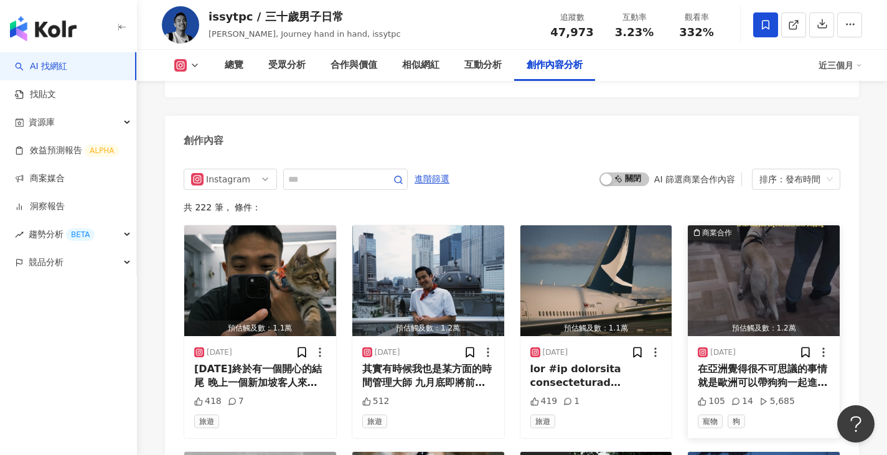
click at [749, 225] on img "button" at bounding box center [764, 280] width 152 height 111
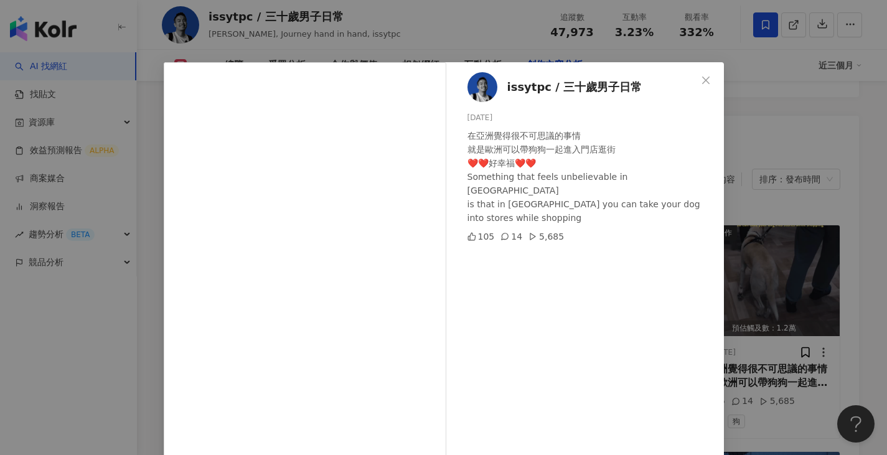
click at [740, 110] on div "issytpc / 三十歲男子日常 2025/9/6 在亞洲覺得很不可思議的事情 就是歐洲可以帶狗狗一起進入門店逛街 ❤️❤️好幸福❤️❤️ Somethin…" at bounding box center [443, 227] width 887 height 455
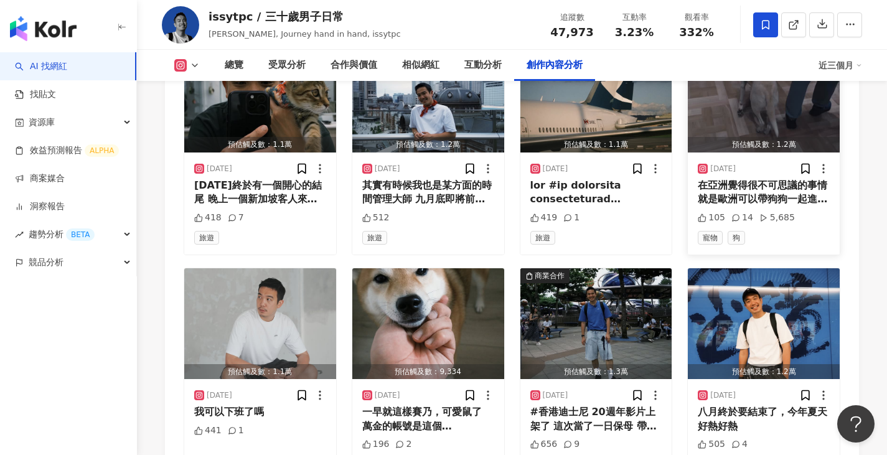
scroll to position [4128, 0]
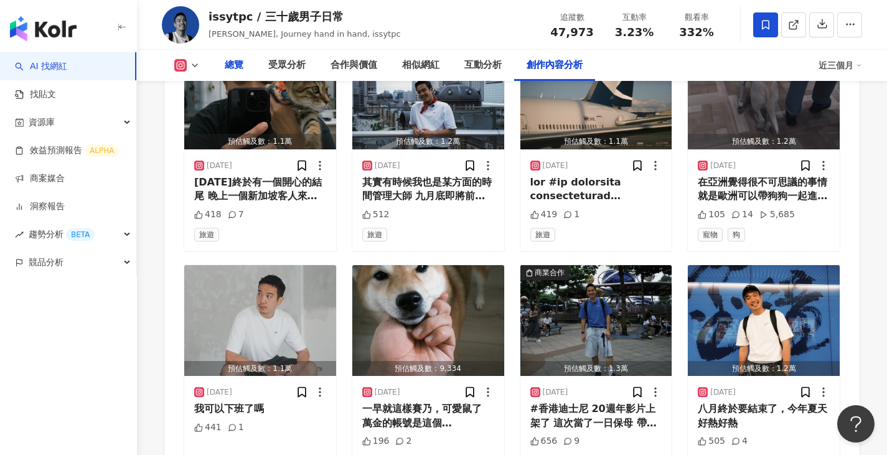
click at [242, 63] on div "總覽" at bounding box center [234, 65] width 19 height 15
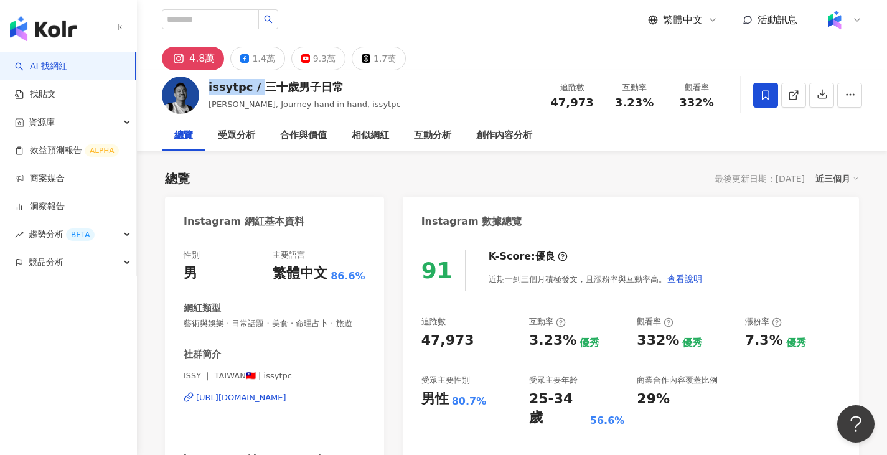
drag, startPoint x: 209, startPoint y: 87, endPoint x: 259, endPoint y: 88, distance: 49.9
click at [259, 88] on div "issytpc / 三十歲男子日常" at bounding box center [305, 87] width 192 height 16
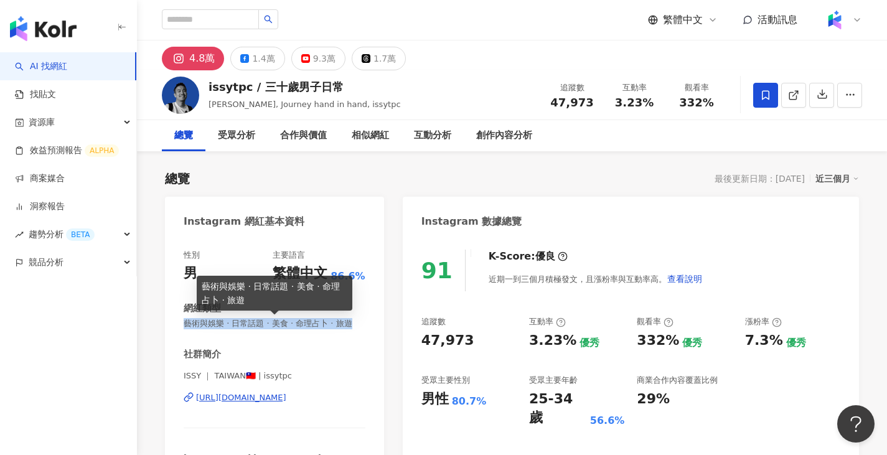
drag, startPoint x: 184, startPoint y: 321, endPoint x: 227, endPoint y: 332, distance: 44.4
click at [227, 329] on span "藝術與娛樂 · 日常話題 · 美食 · 命理占卜 · 旅遊" at bounding box center [275, 323] width 182 height 11
click at [229, 329] on span "藝術與娛樂 · 日常話題 · 美食 · 命理占卜 · 旅遊" at bounding box center [275, 323] width 182 height 11
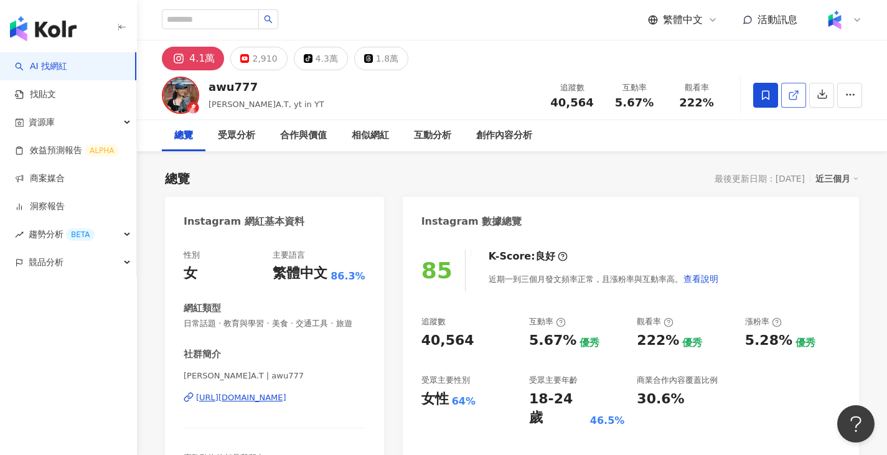
click at [797, 95] on icon at bounding box center [793, 95] width 11 height 11
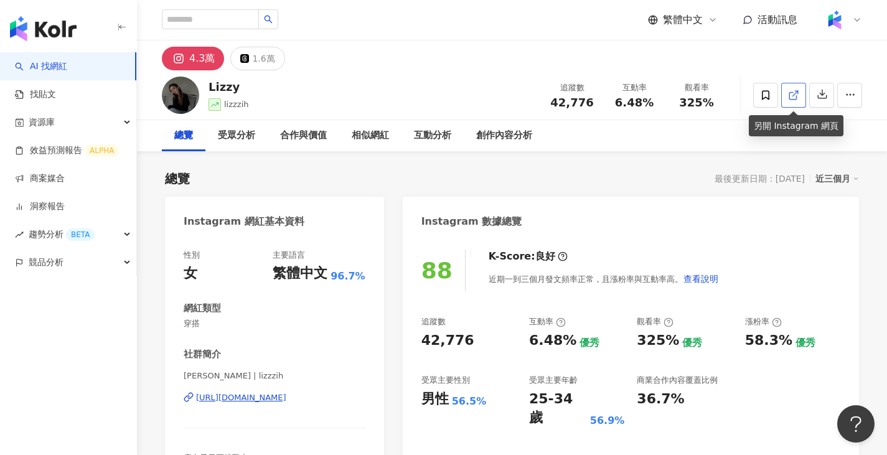
click at [796, 101] on span at bounding box center [793, 94] width 11 height 13
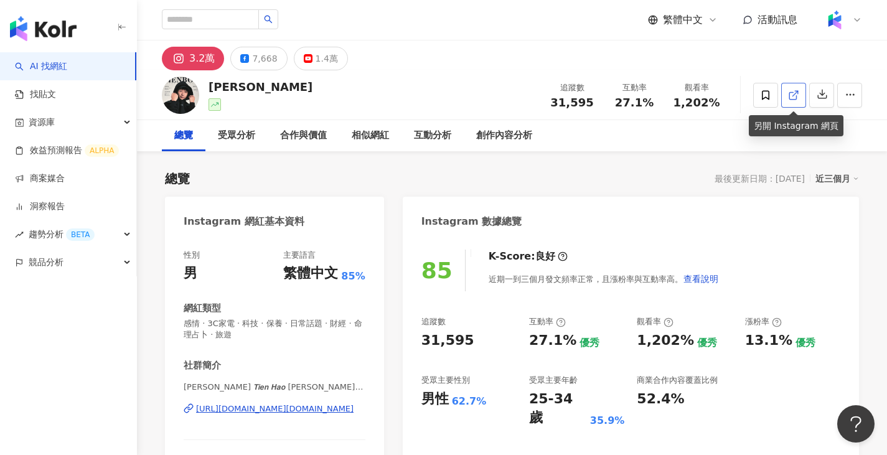
click at [790, 95] on icon at bounding box center [793, 95] width 11 height 11
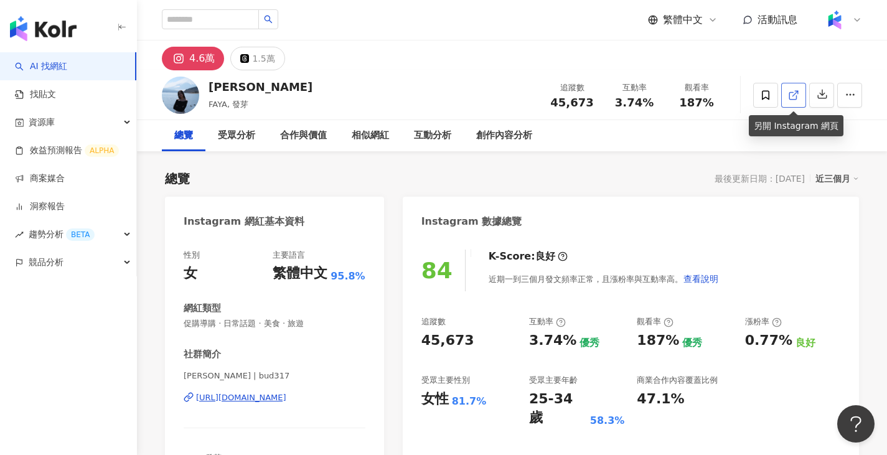
click at [798, 97] on icon at bounding box center [793, 95] width 11 height 11
click at [513, 143] on div "創作內容分析" at bounding box center [504, 135] width 56 height 15
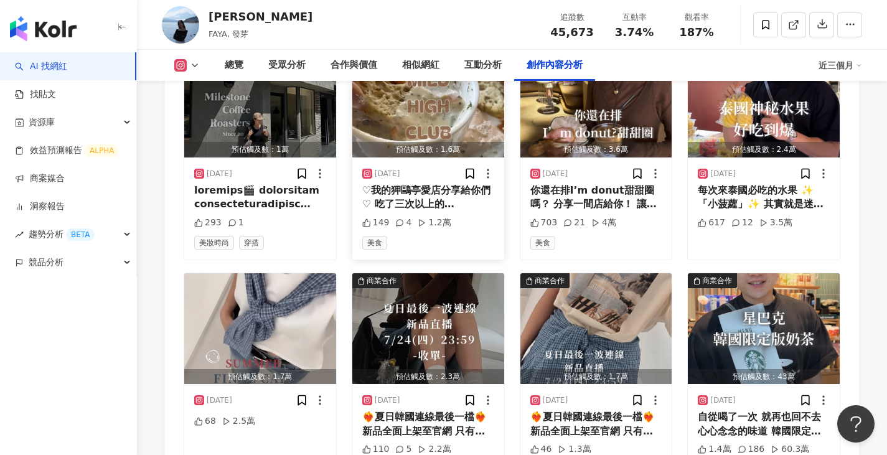
scroll to position [4004, 0]
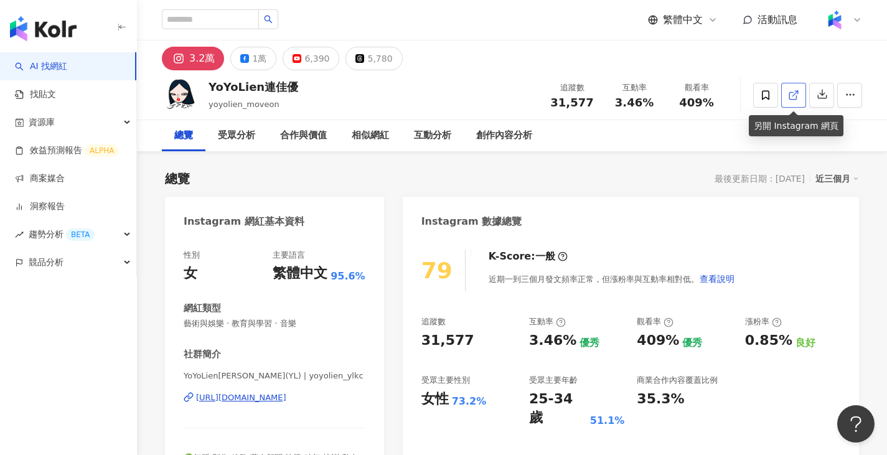
click at [797, 91] on line at bounding box center [795, 93] width 5 height 5
